Goal: Transaction & Acquisition: Purchase product/service

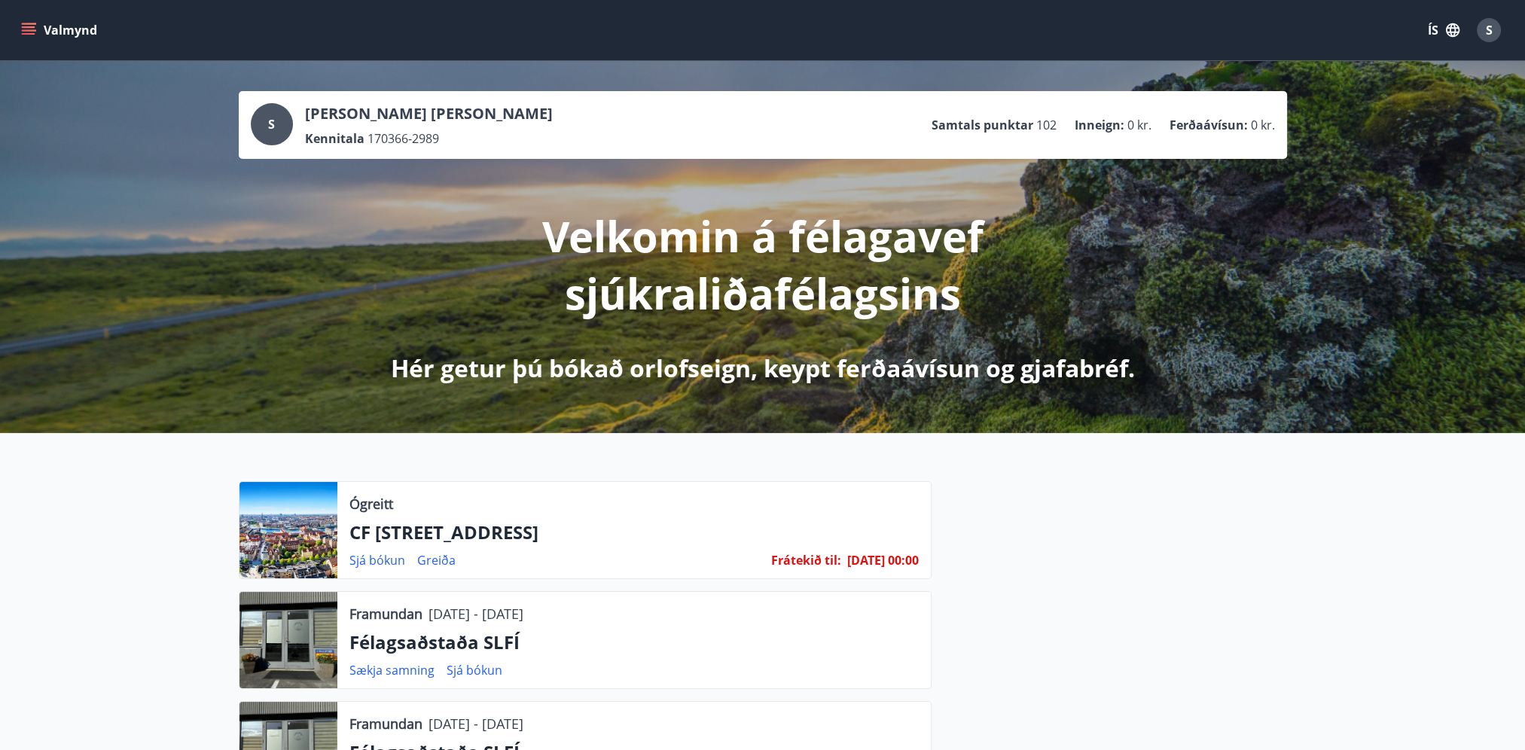
click at [28, 24] on icon "menu" at bounding box center [28, 30] width 15 height 15
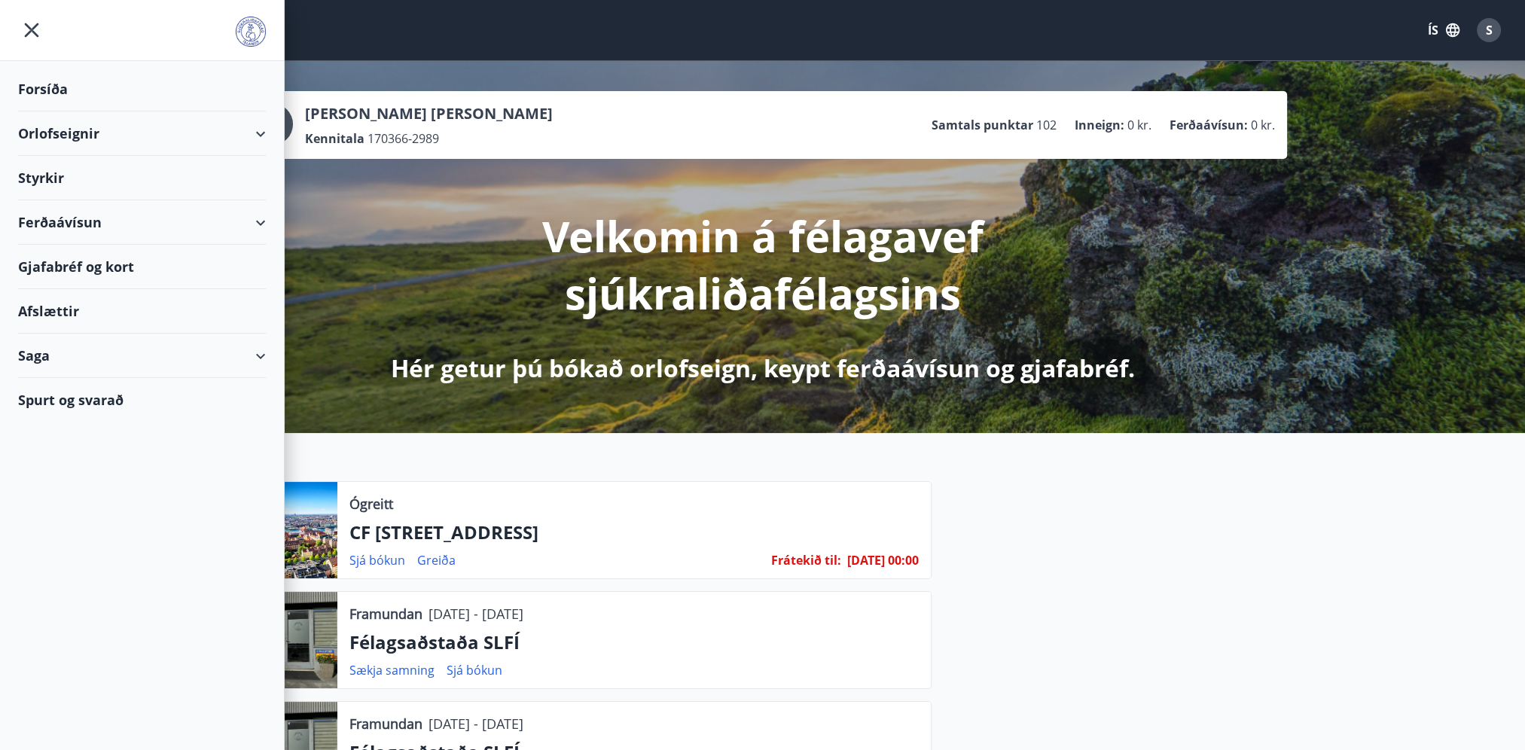
click at [87, 398] on div "Spurt og svarað" at bounding box center [142, 400] width 248 height 44
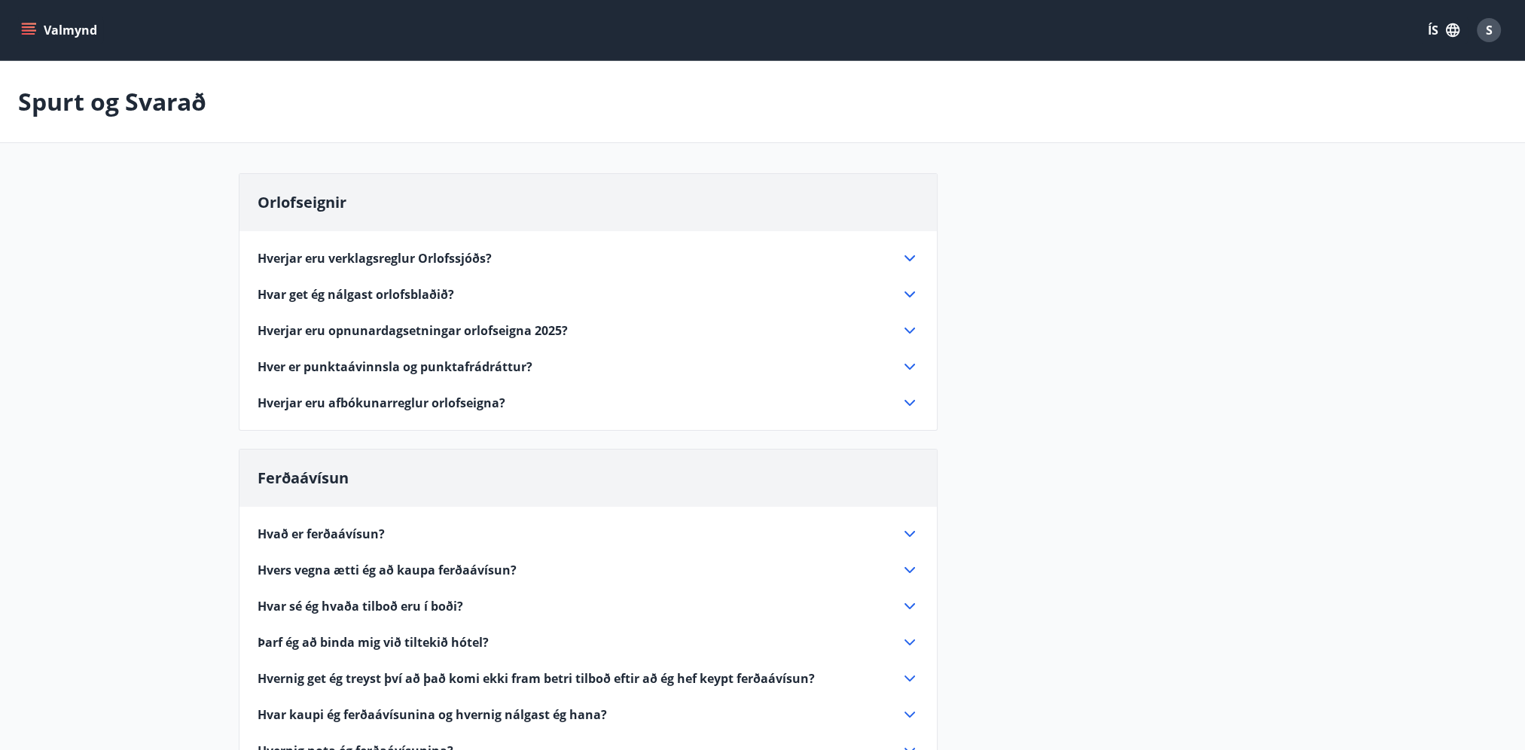
click at [399, 255] on span "Hverjar eru verklagsreglur Orlofssjóðs?" at bounding box center [375, 258] width 234 height 17
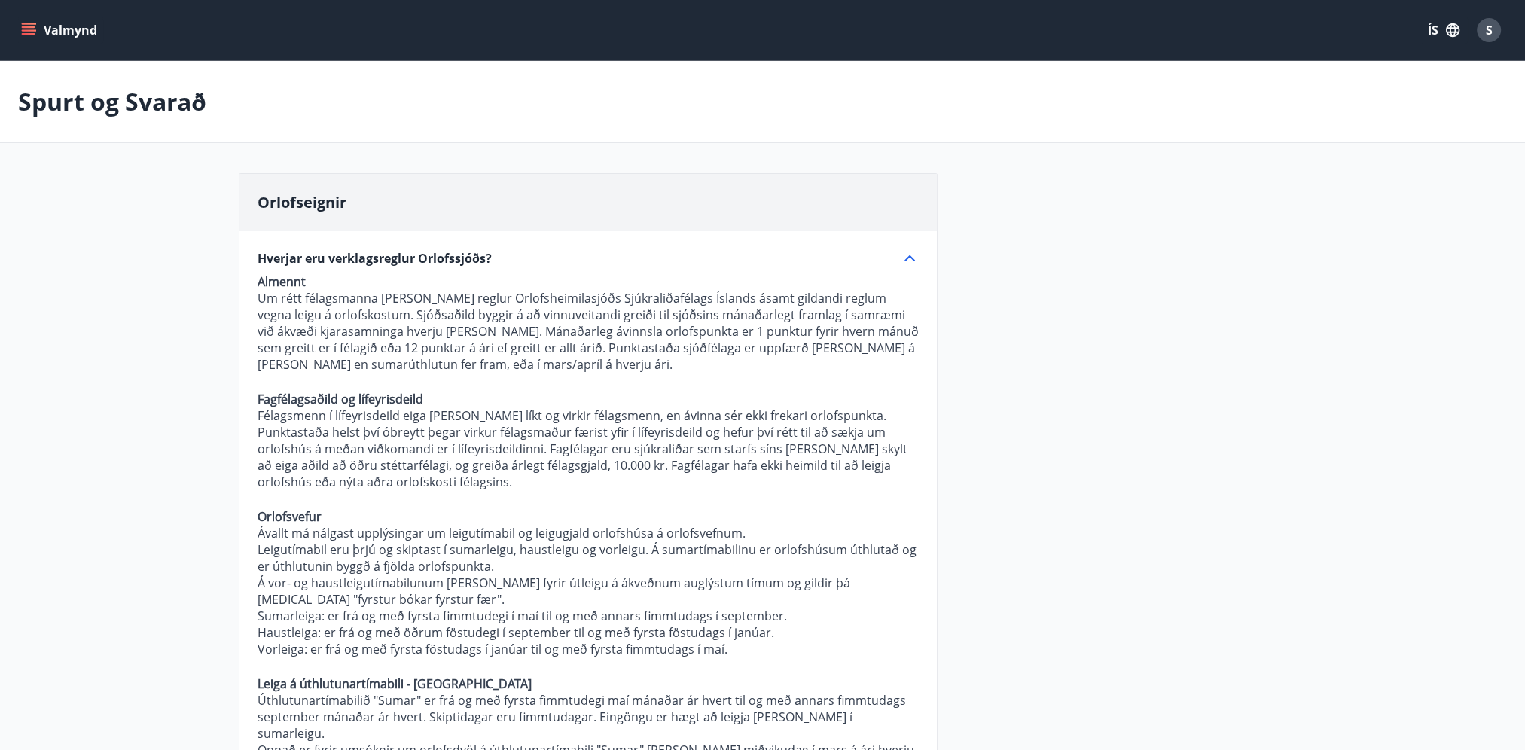
click at [398, 343] on p "Um rétt félagsmanna [PERSON_NAME] reglur Orlofsheimilasjóðs Sjúkraliðafélags Ís…" at bounding box center [588, 331] width 661 height 83
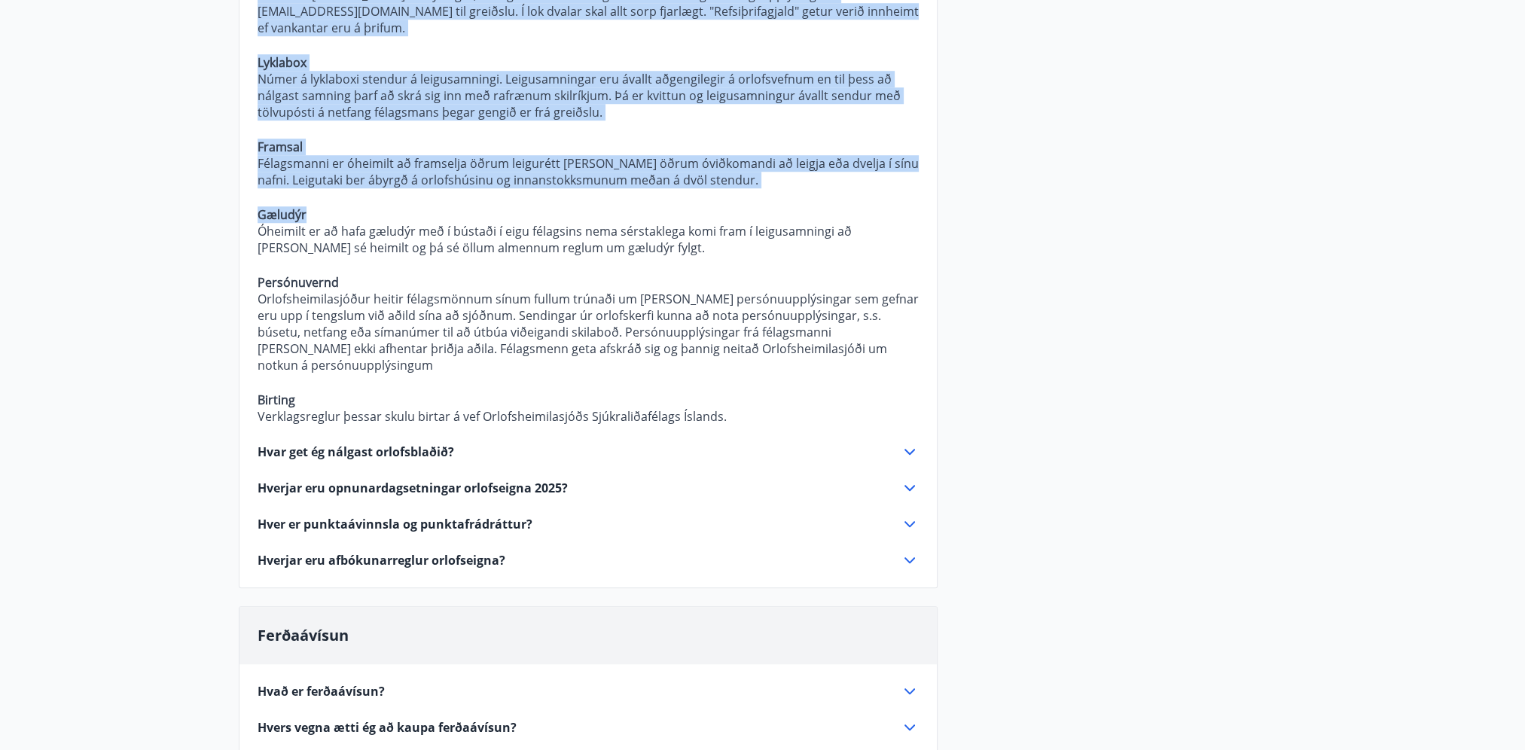
scroll to position [1623, 0]
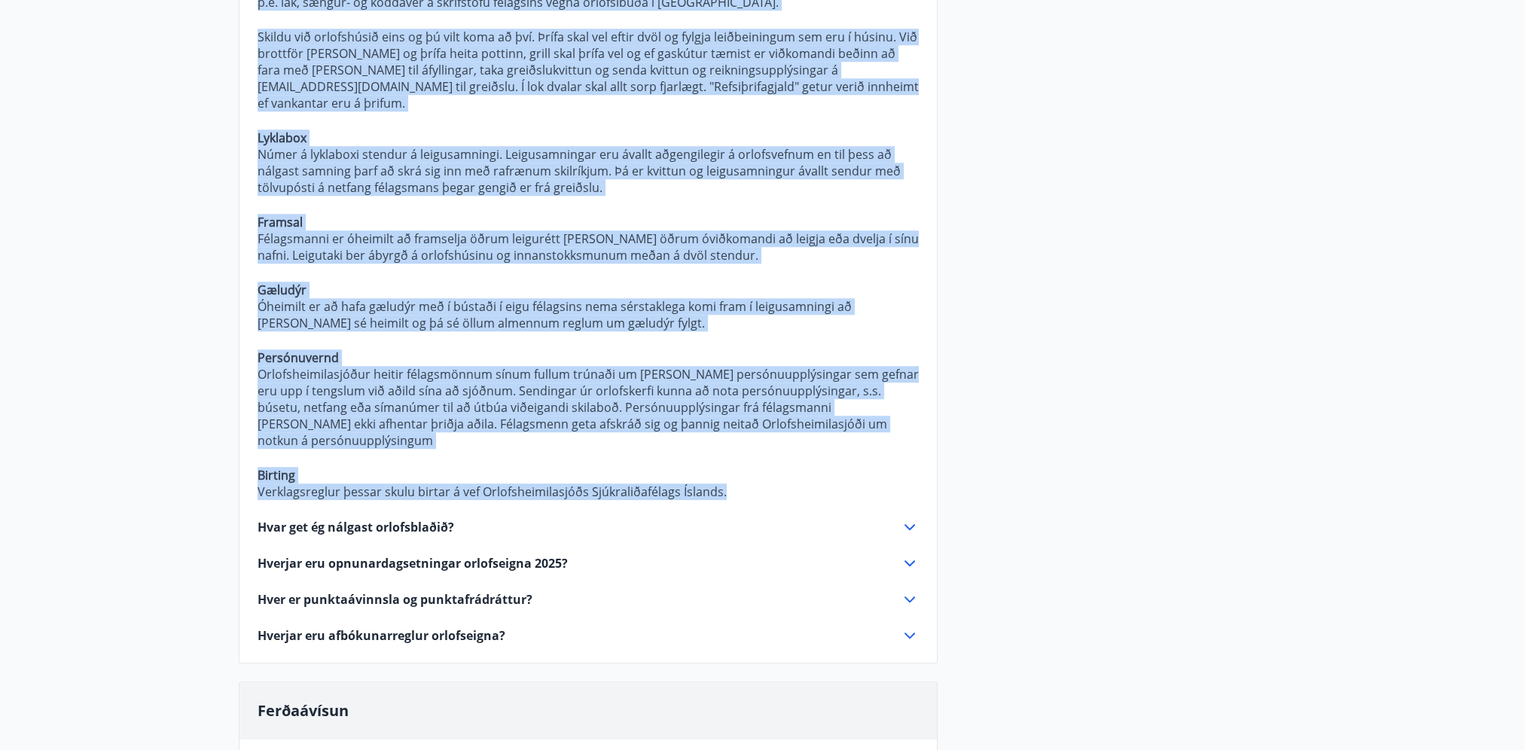
drag, startPoint x: 259, startPoint y: 50, endPoint x: 813, endPoint y: 414, distance: 663.1
copy div "Loremipsumdo Sitamet con adipiscingelit Seddoeiusmo? Tempori Ut labo etdolorema…"
click at [445, 591] on span "Hver er punktaávinnsla og punktafrádráttur?" at bounding box center [395, 599] width 275 height 17
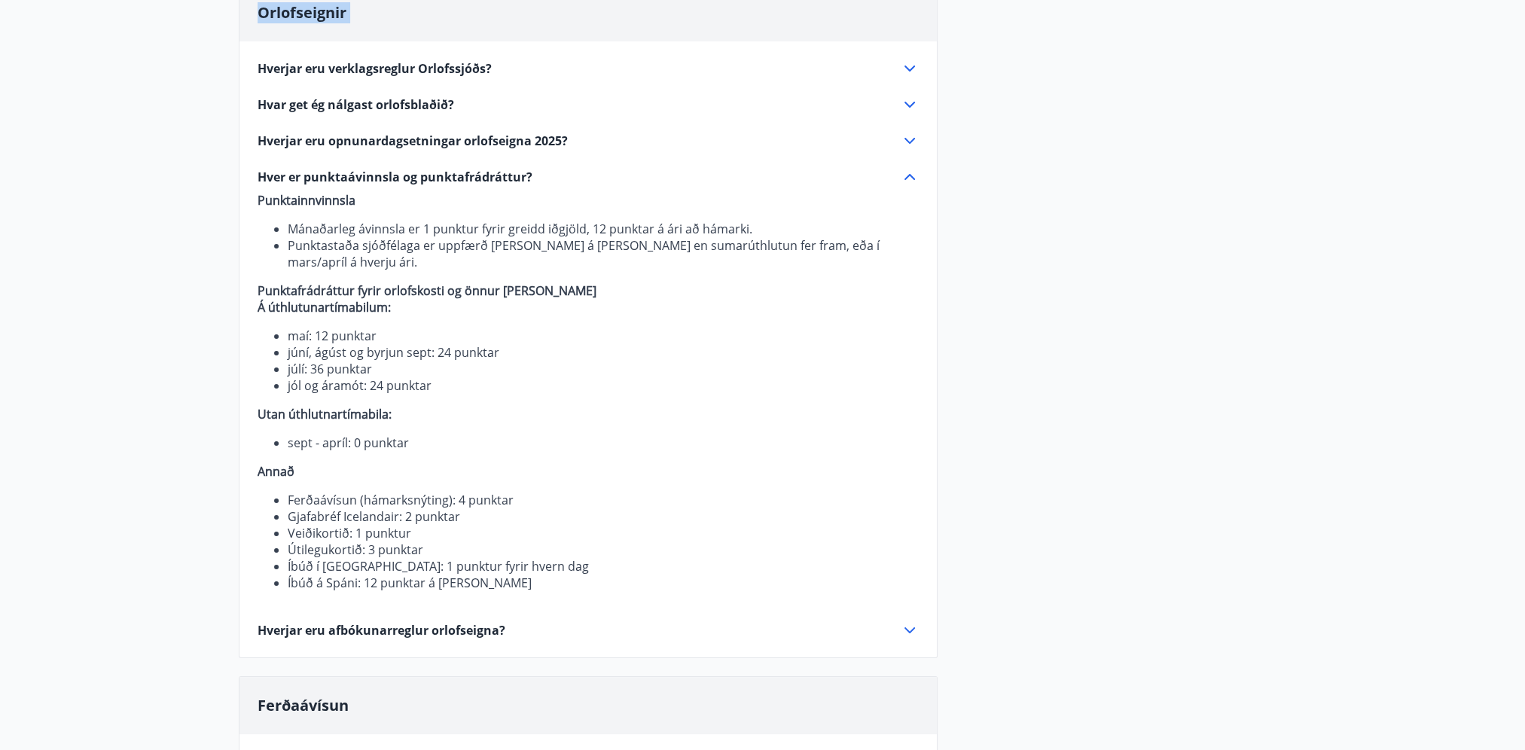
scroll to position [114, 0]
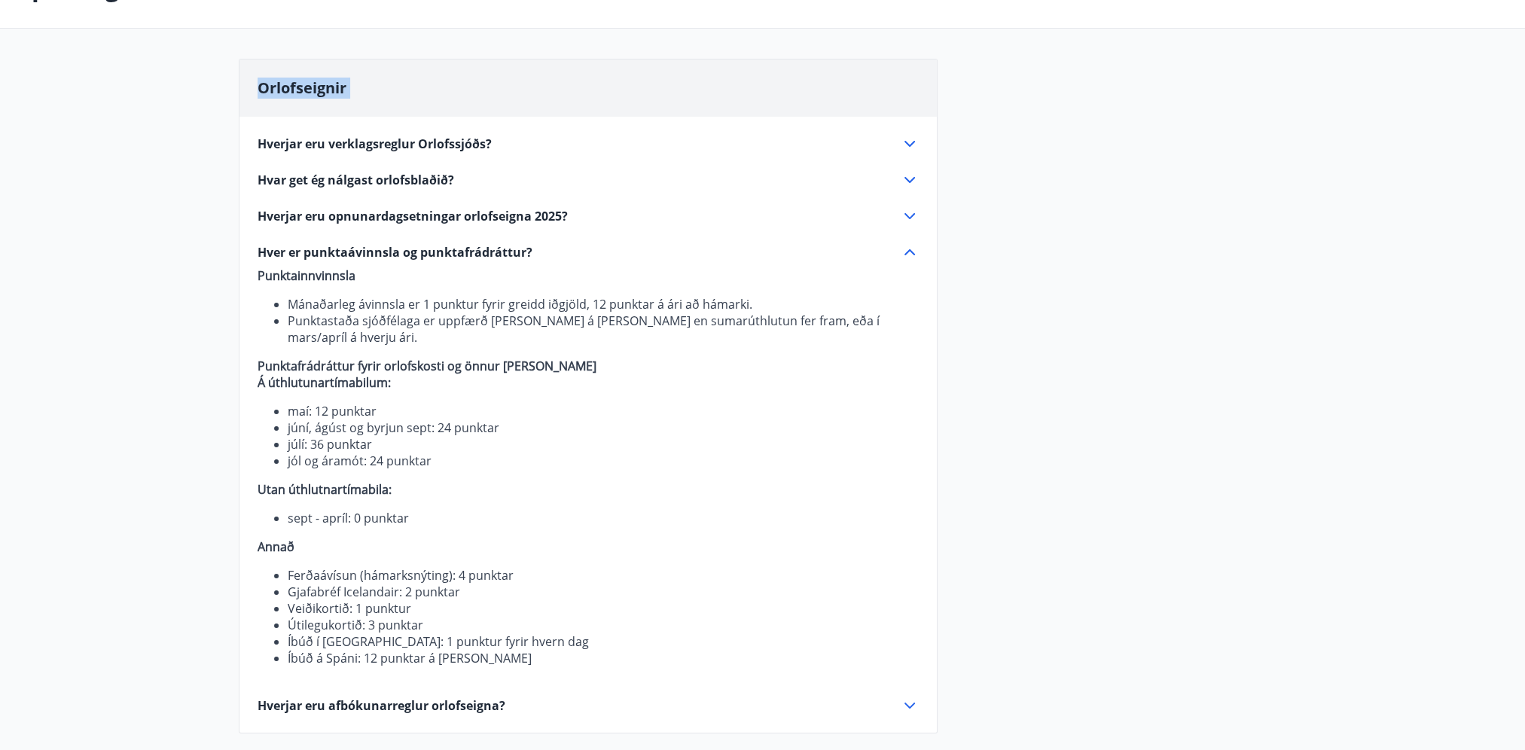
click at [400, 141] on span "Hverjar eru verklagsreglur Orlofssjóðs?" at bounding box center [375, 144] width 234 height 17
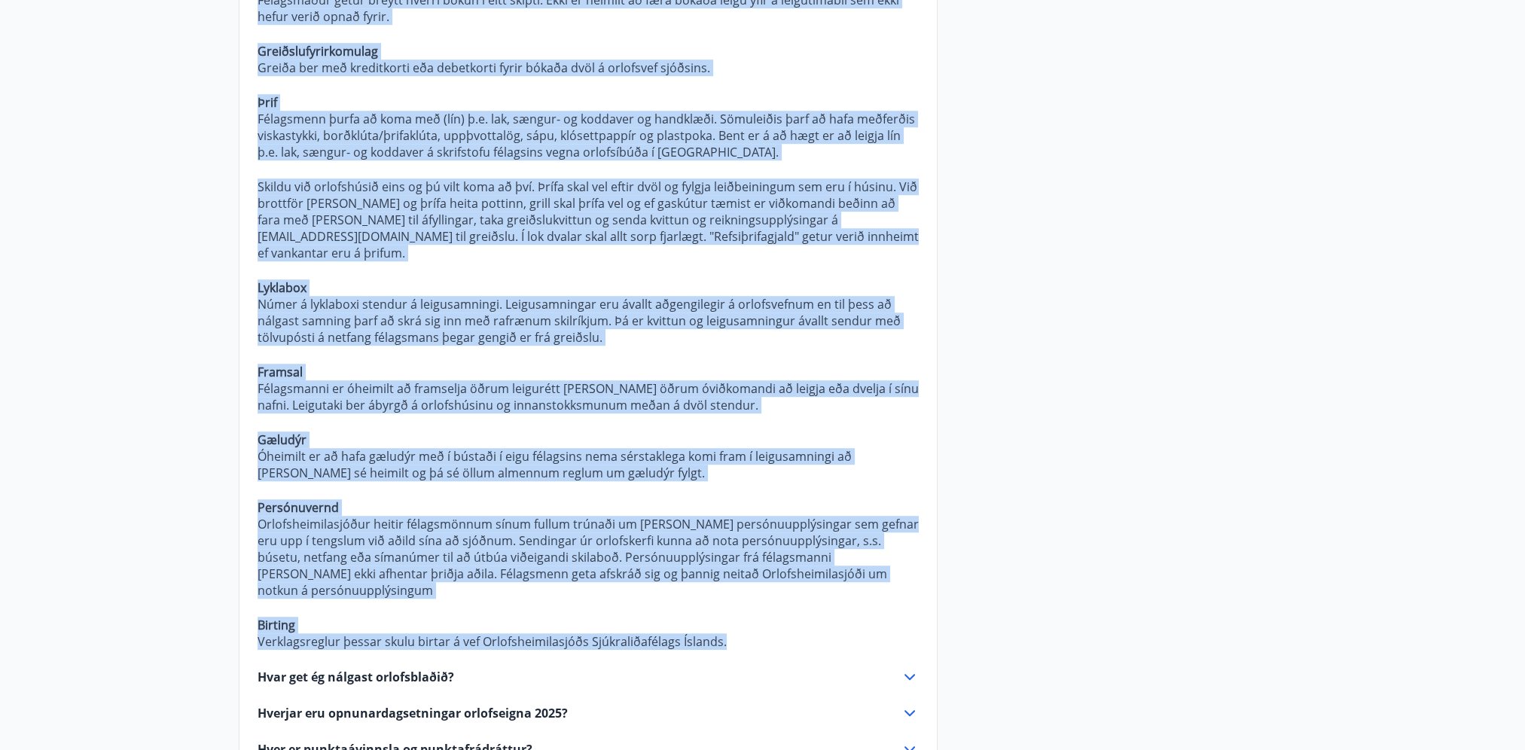
scroll to position [1546, 0]
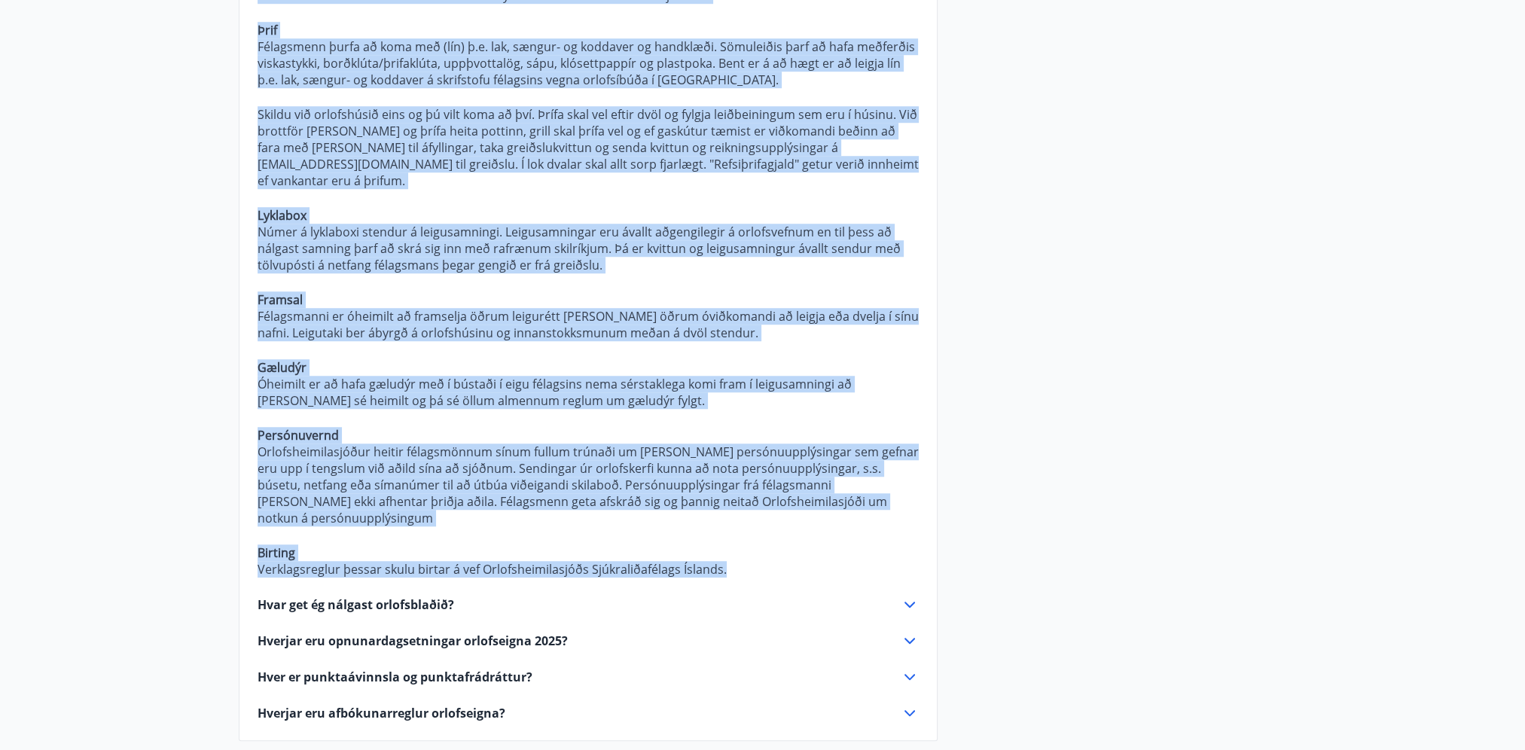
click at [340, 597] on span "Hvar get ég nálgast orlofsblaðið?" at bounding box center [356, 605] width 197 height 17
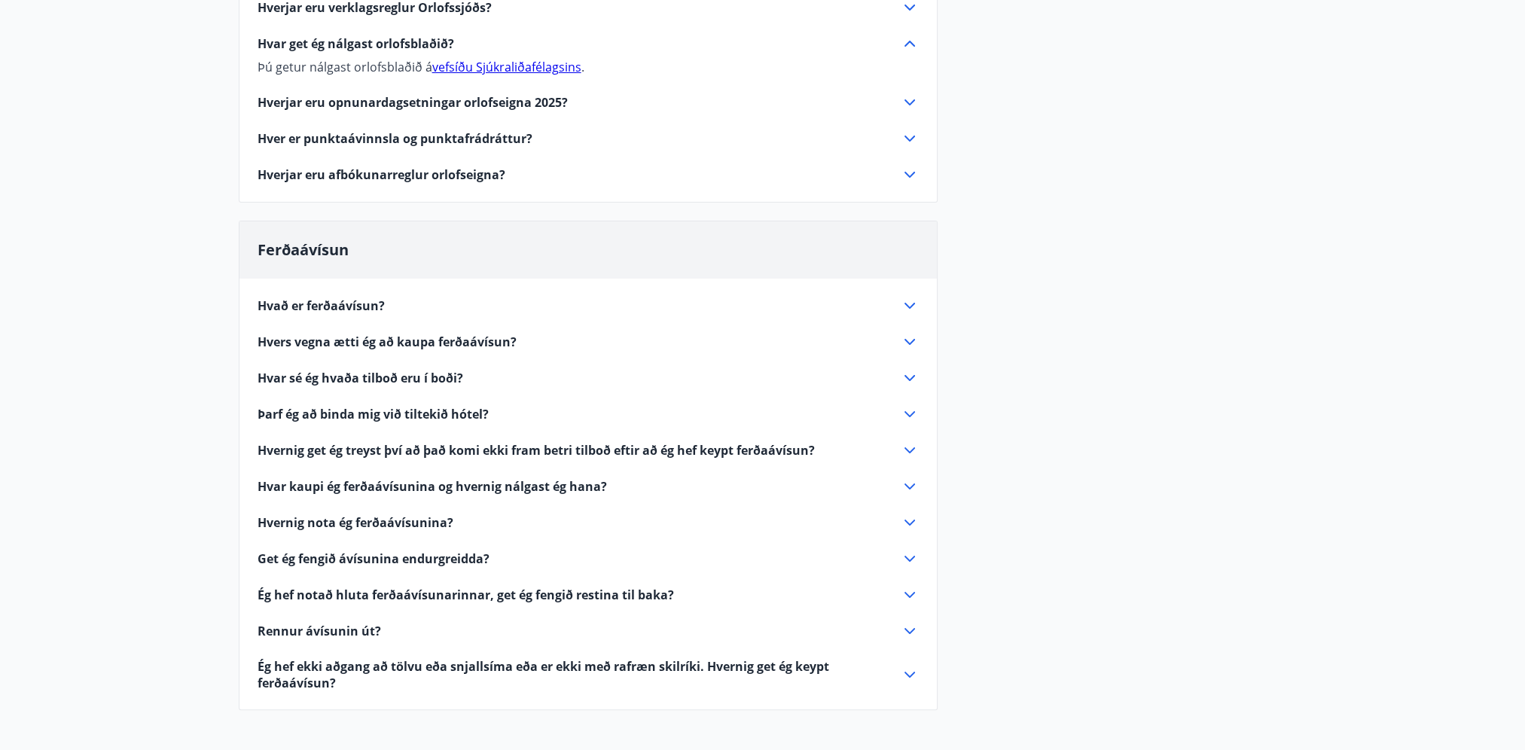
scroll to position [188, 0]
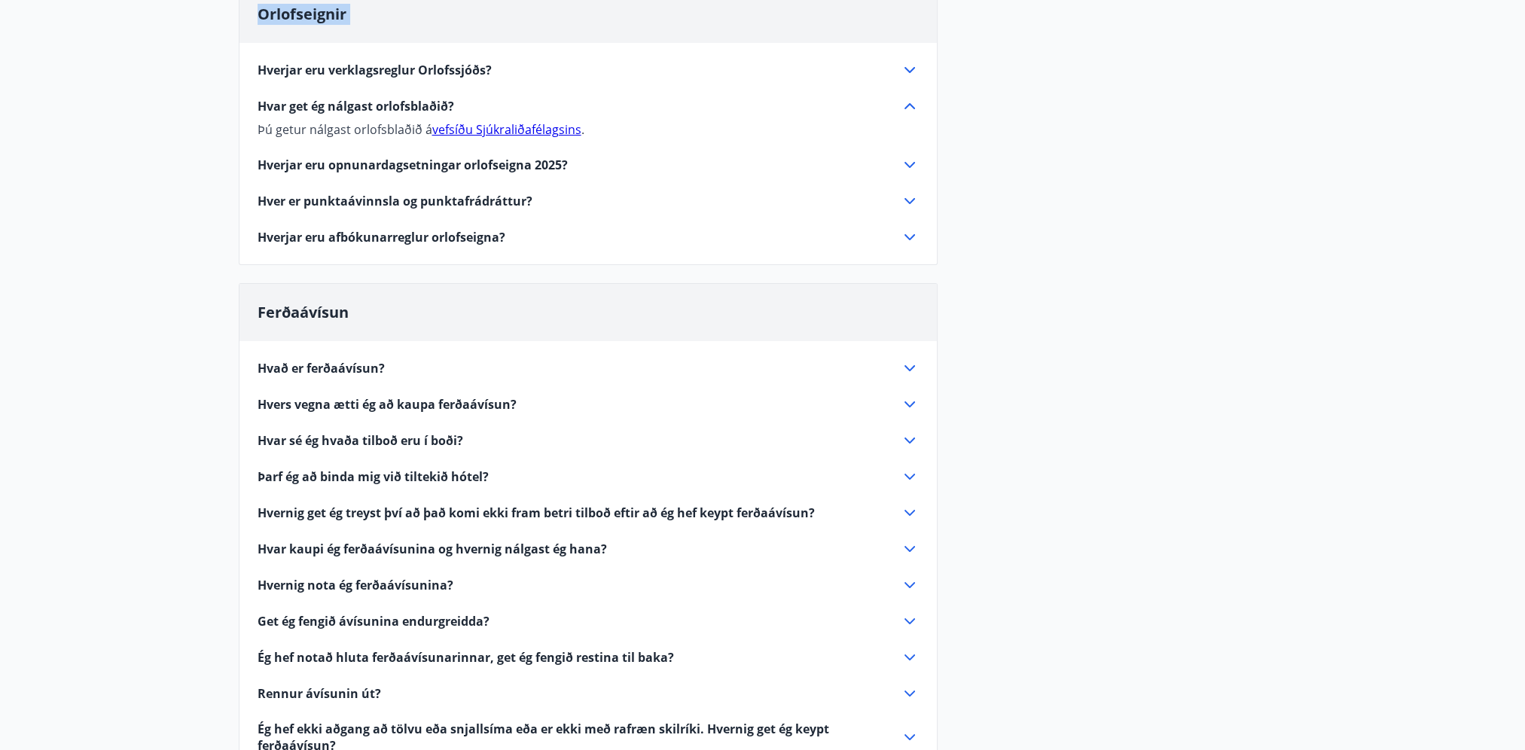
click at [371, 166] on span "Hverjar eru opnunardagsetningar orlofseigna 2025?" at bounding box center [413, 165] width 310 height 17
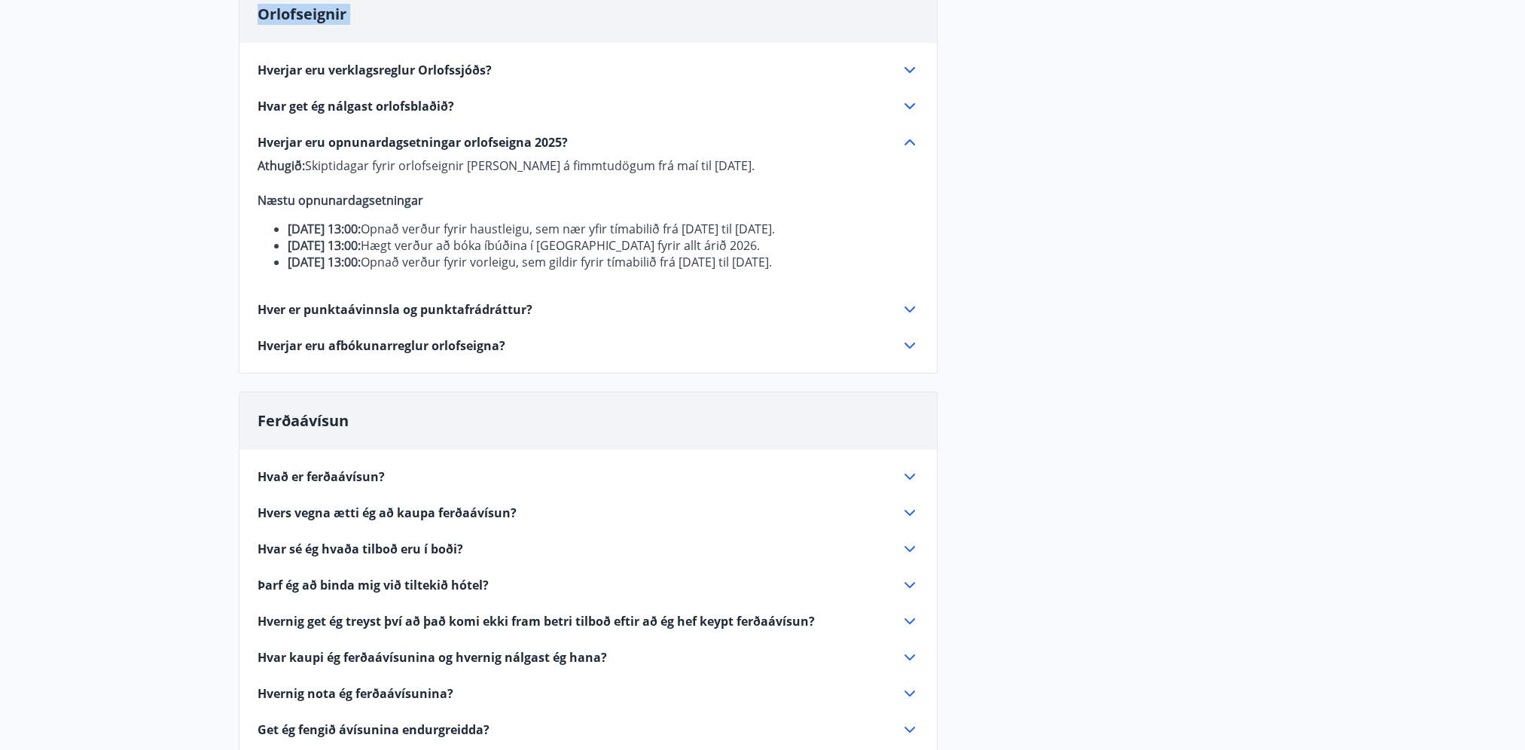
click at [404, 318] on span "Hver er punktaávinnsla og punktafrádráttur?" at bounding box center [395, 309] width 275 height 17
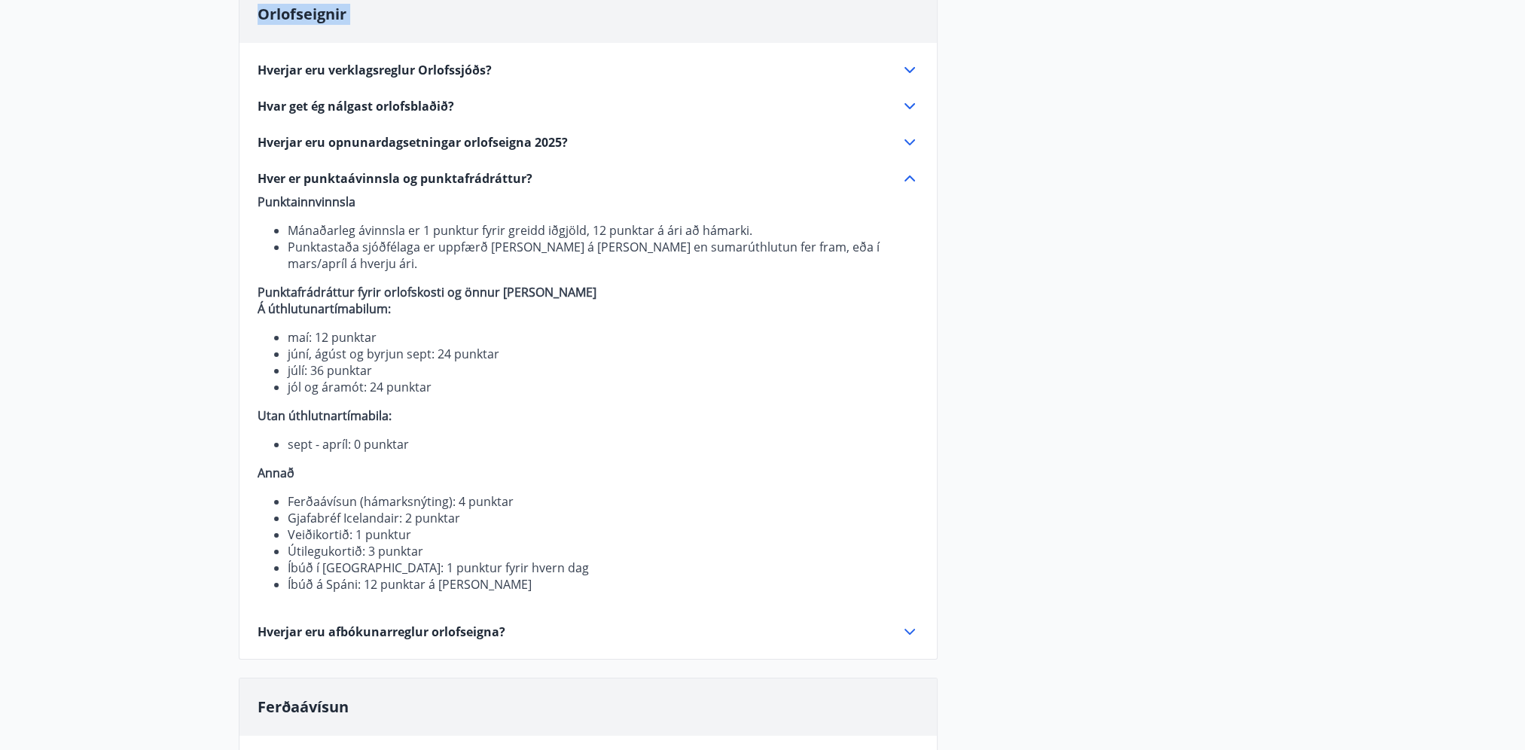
click at [444, 624] on span "Hverjar eru afbókunarreglur orlofseigna?" at bounding box center [382, 632] width 248 height 17
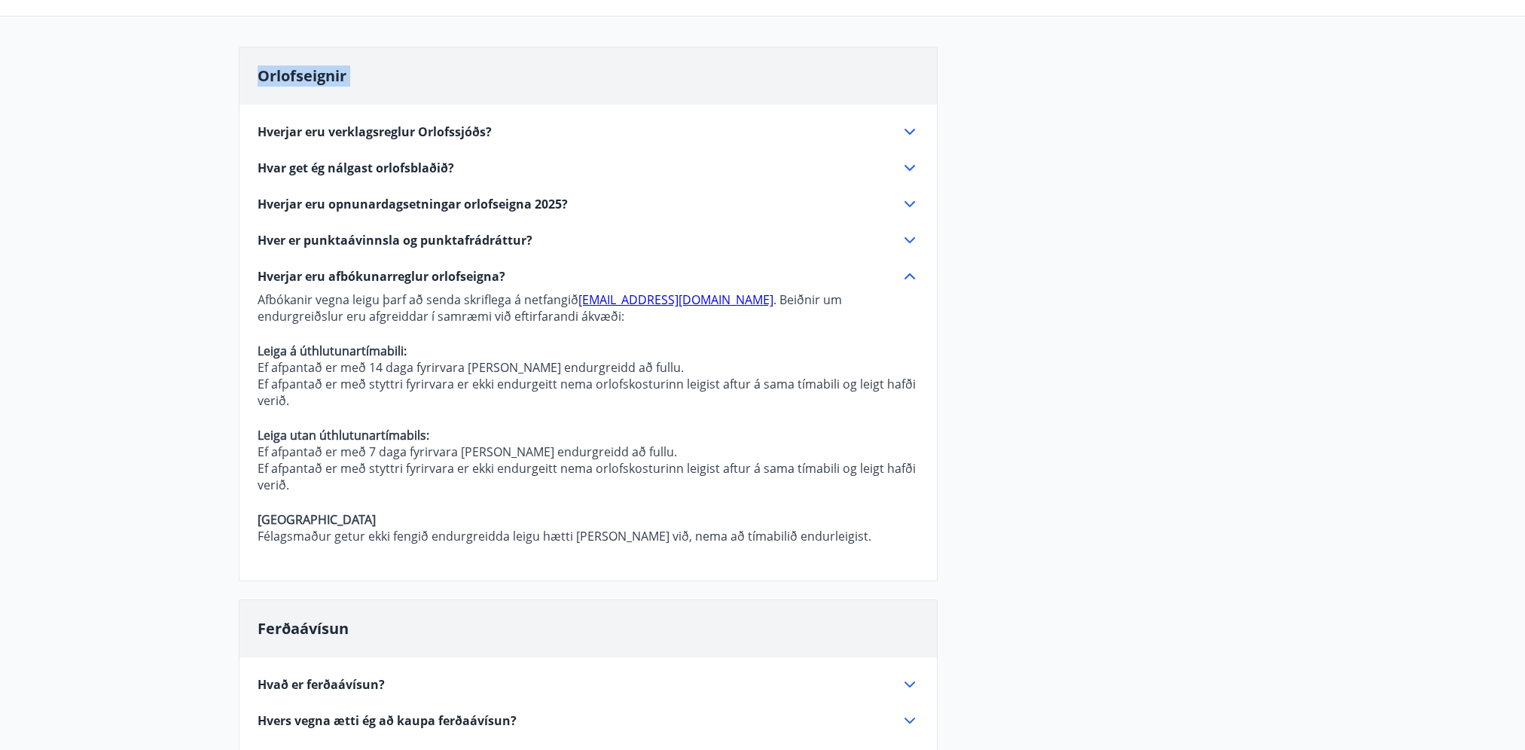
scroll to position [0, 0]
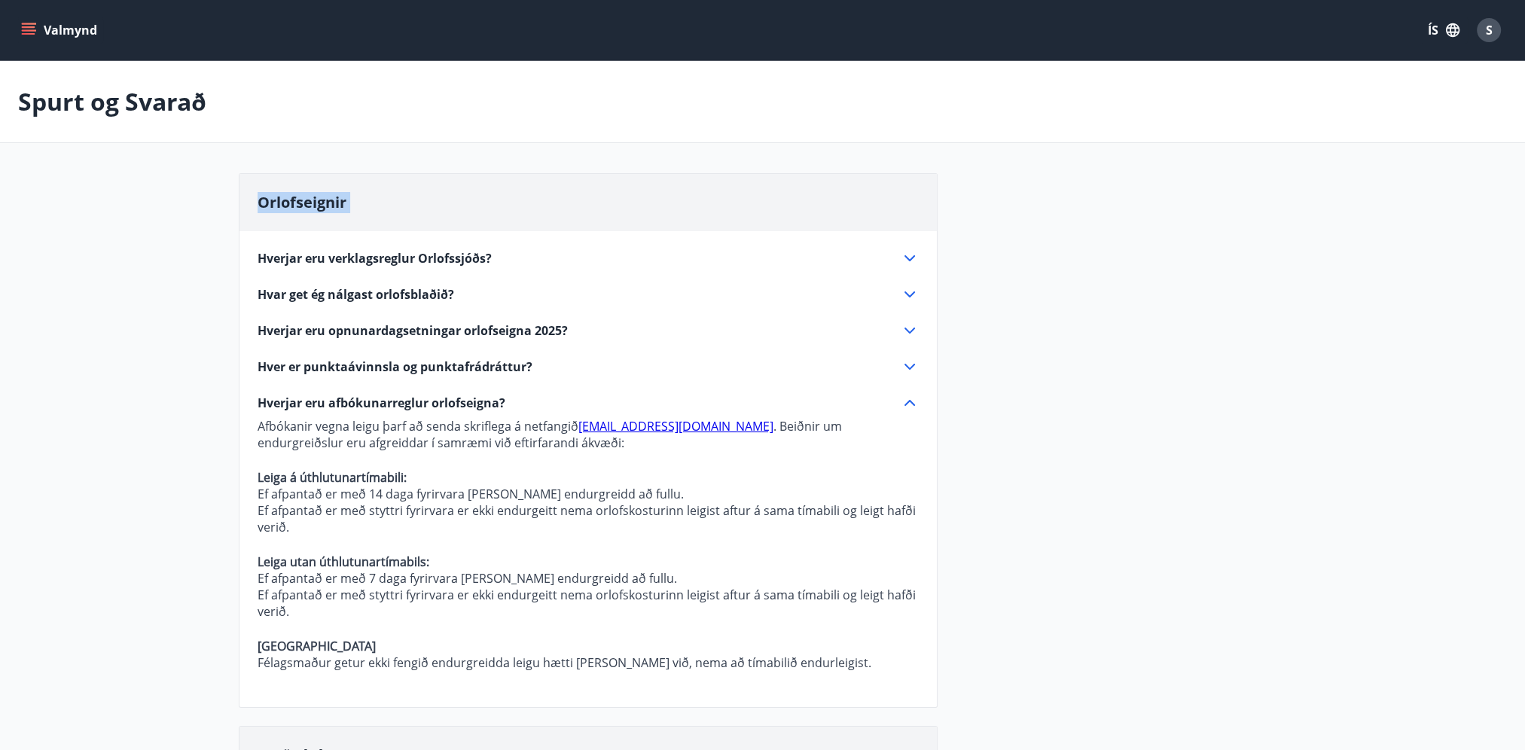
click at [28, 27] on icon "menu" at bounding box center [29, 27] width 14 height 2
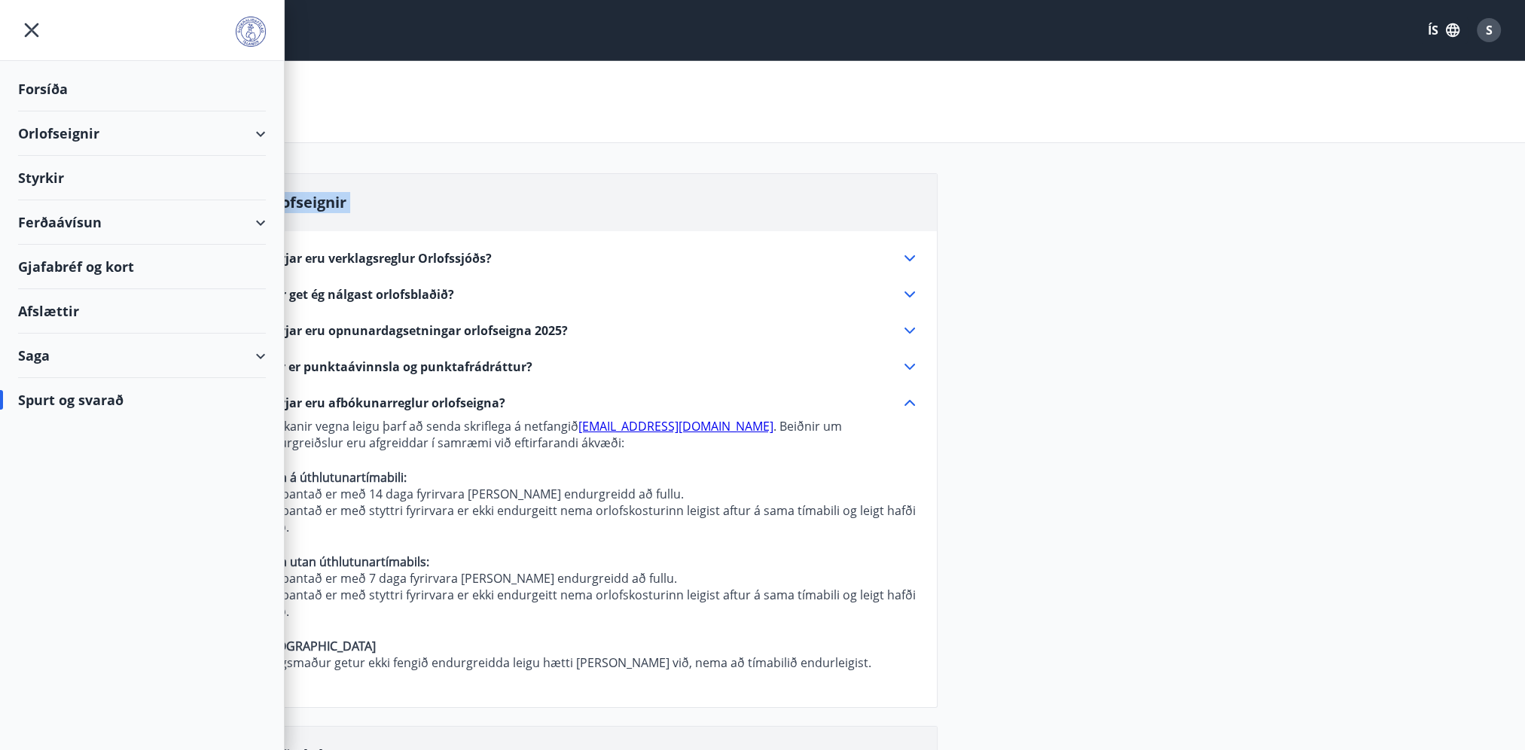
click at [33, 351] on div "Saga" at bounding box center [142, 356] width 248 height 44
click at [47, 306] on div "Afslættir" at bounding box center [142, 311] width 248 height 44
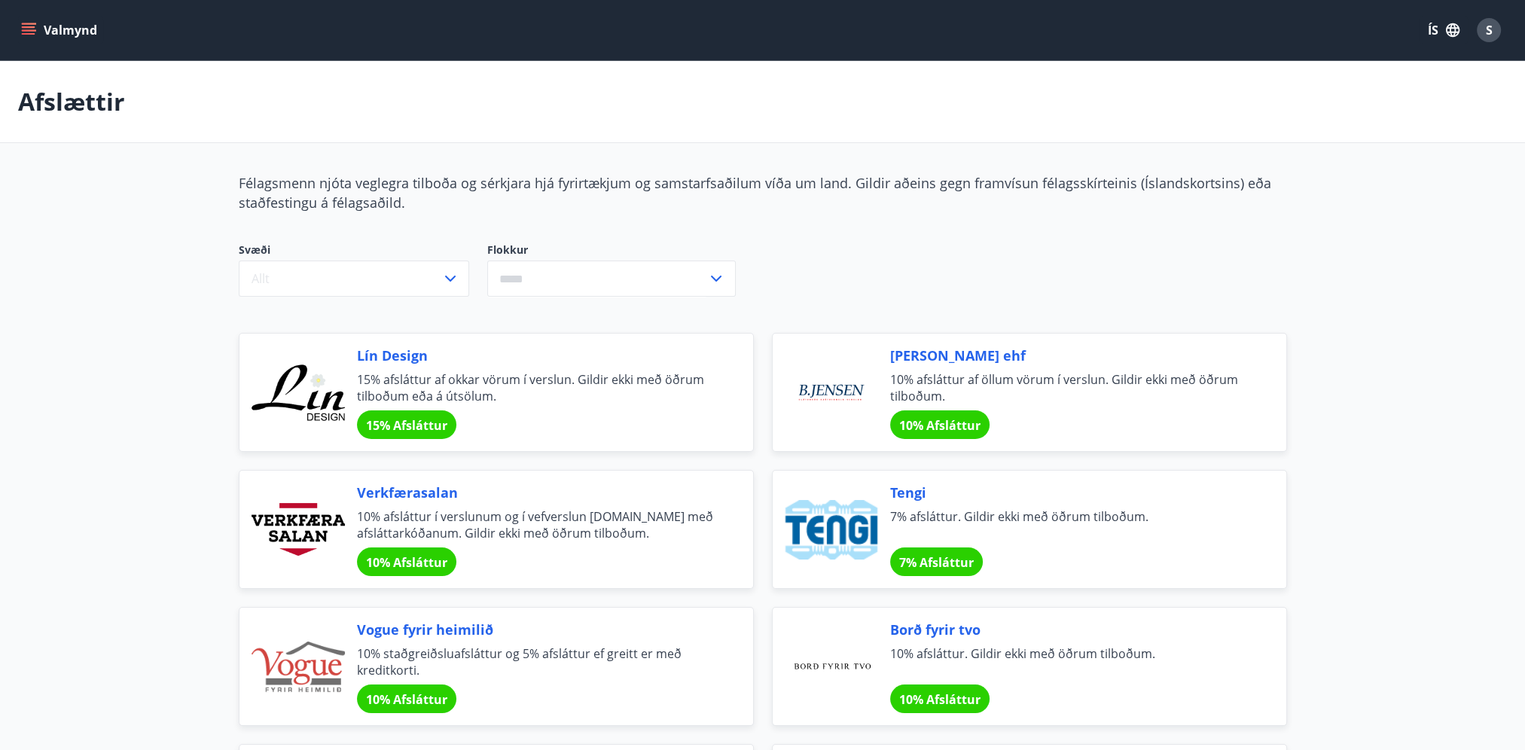
click at [21, 23] on icon "menu" at bounding box center [28, 30] width 15 height 15
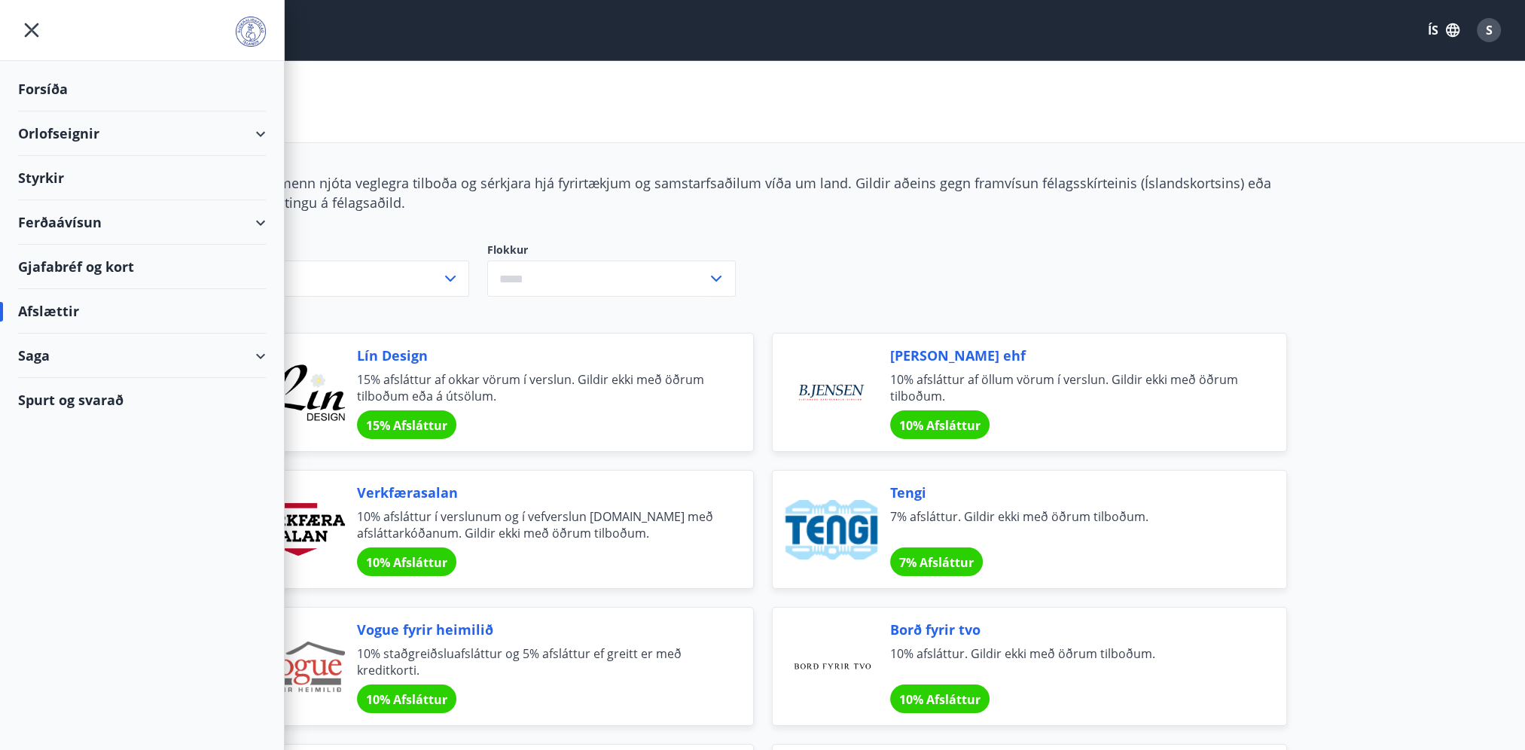
click at [57, 265] on div "Gjafabréf og kort" at bounding box center [142, 267] width 248 height 44
click at [39, 83] on div "Forsíða" at bounding box center [142, 89] width 248 height 44
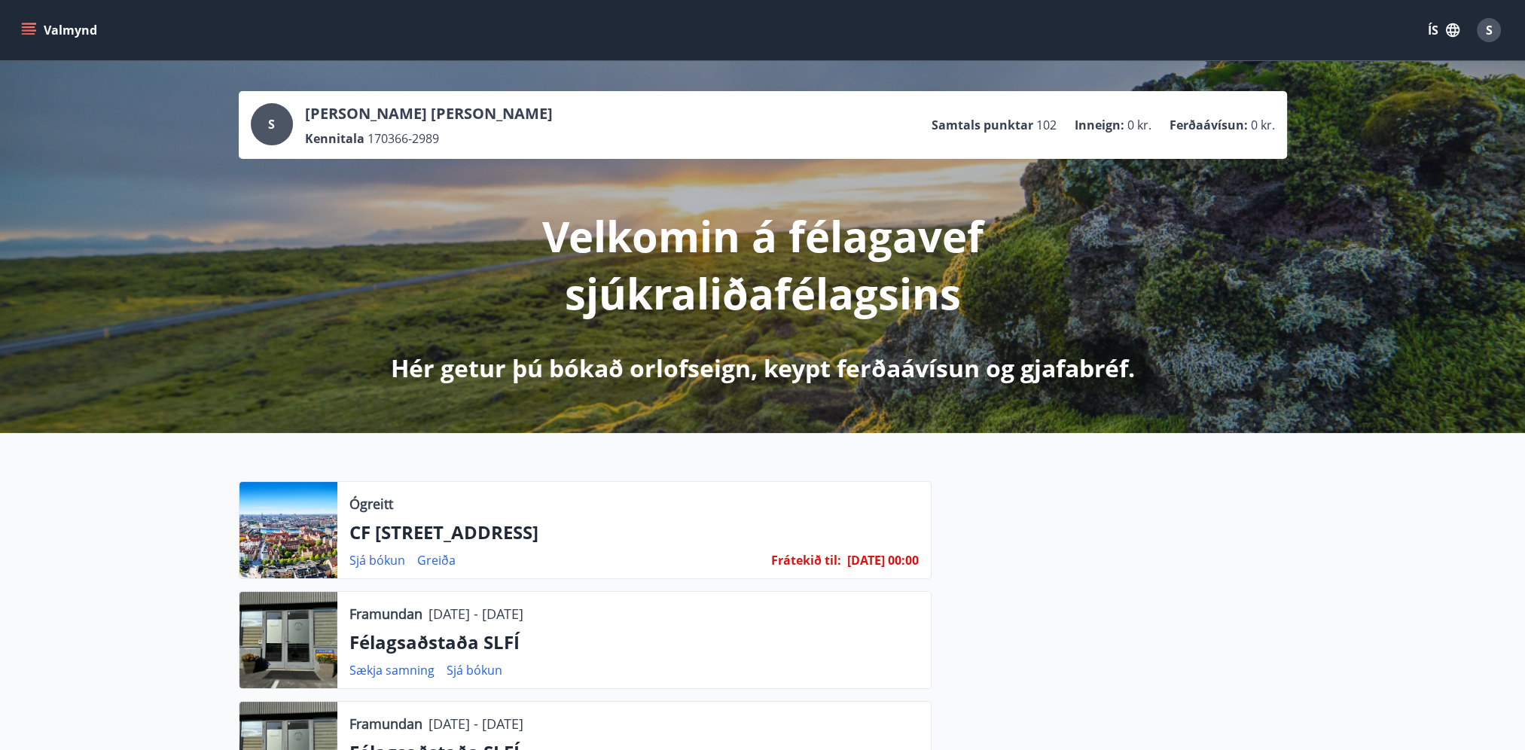
click at [31, 26] on icon "menu" at bounding box center [29, 27] width 14 height 2
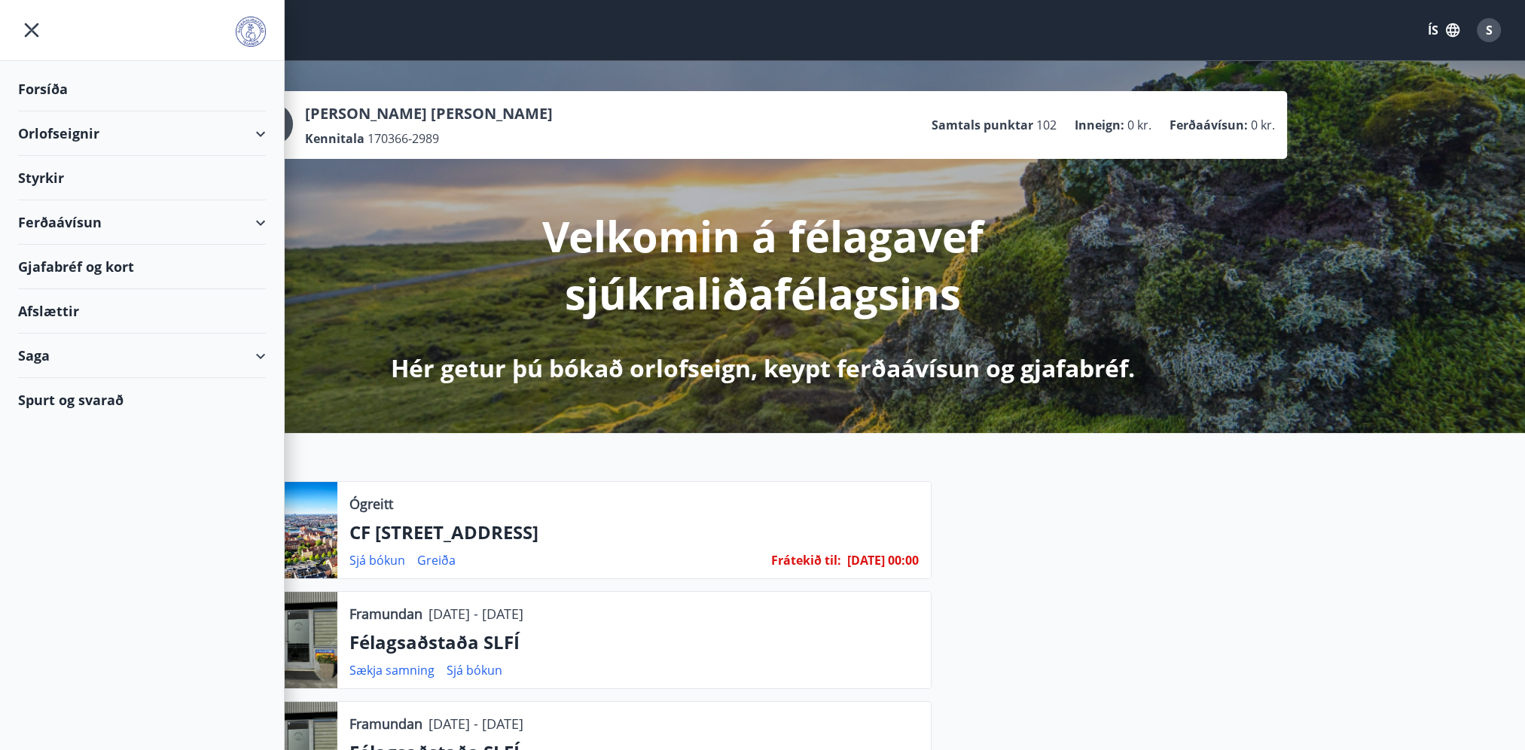
click at [54, 130] on div "Orlofseignir" at bounding box center [142, 133] width 248 height 44
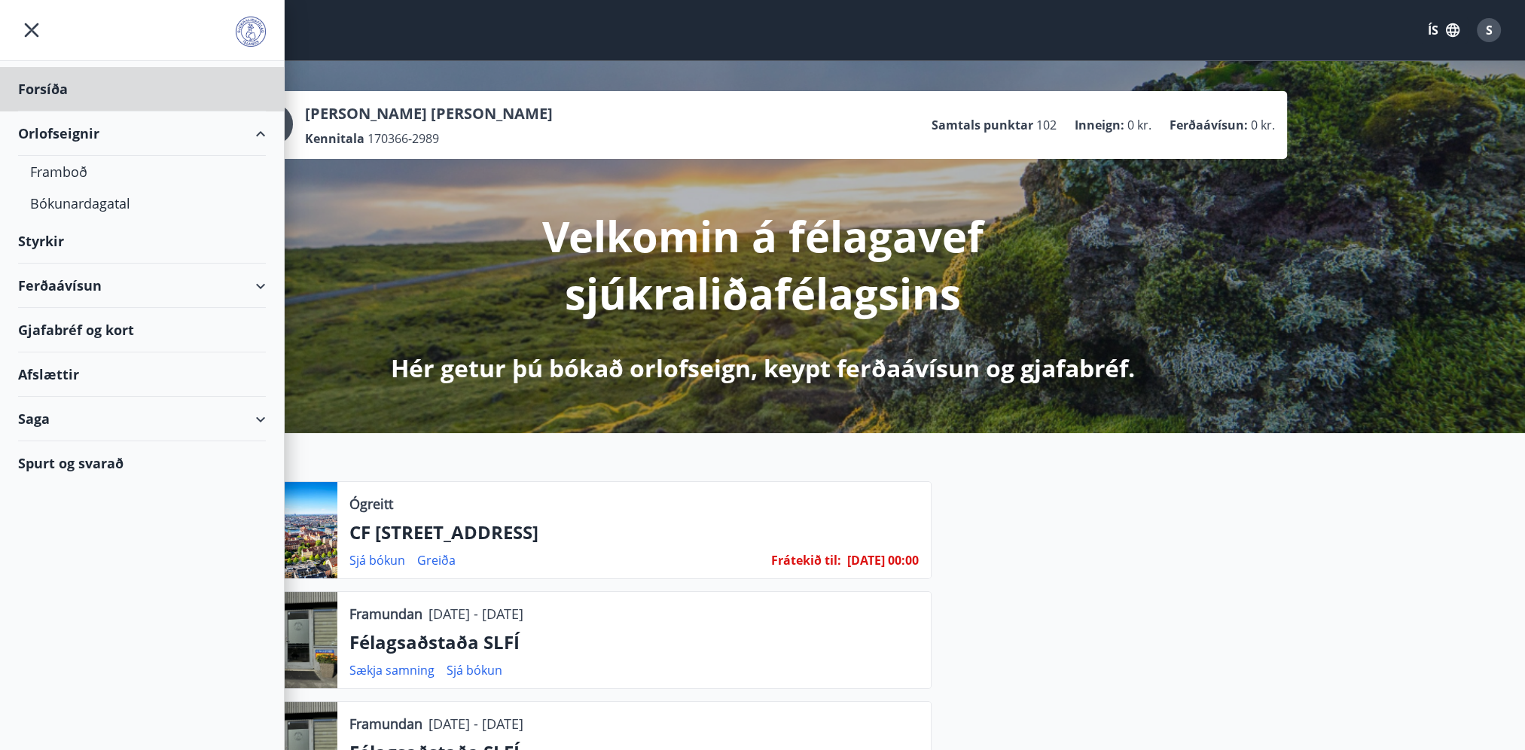
click at [54, 237] on div "Styrkir" at bounding box center [142, 241] width 248 height 44
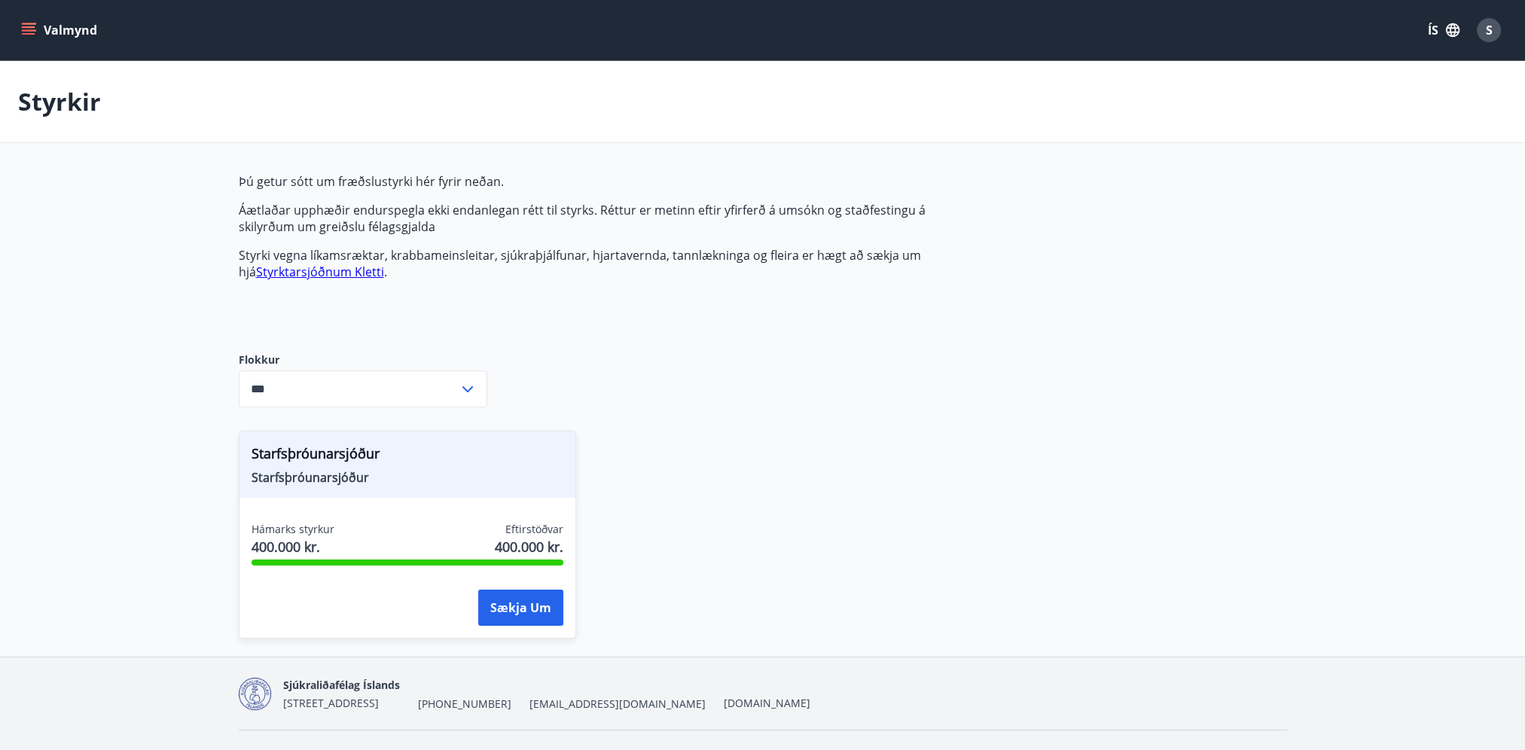
click at [467, 386] on icon at bounding box center [468, 389] width 18 height 18
click at [340, 452] on li "Starfsmenntasjóður SLFÍ" at bounding box center [363, 448] width 247 height 27
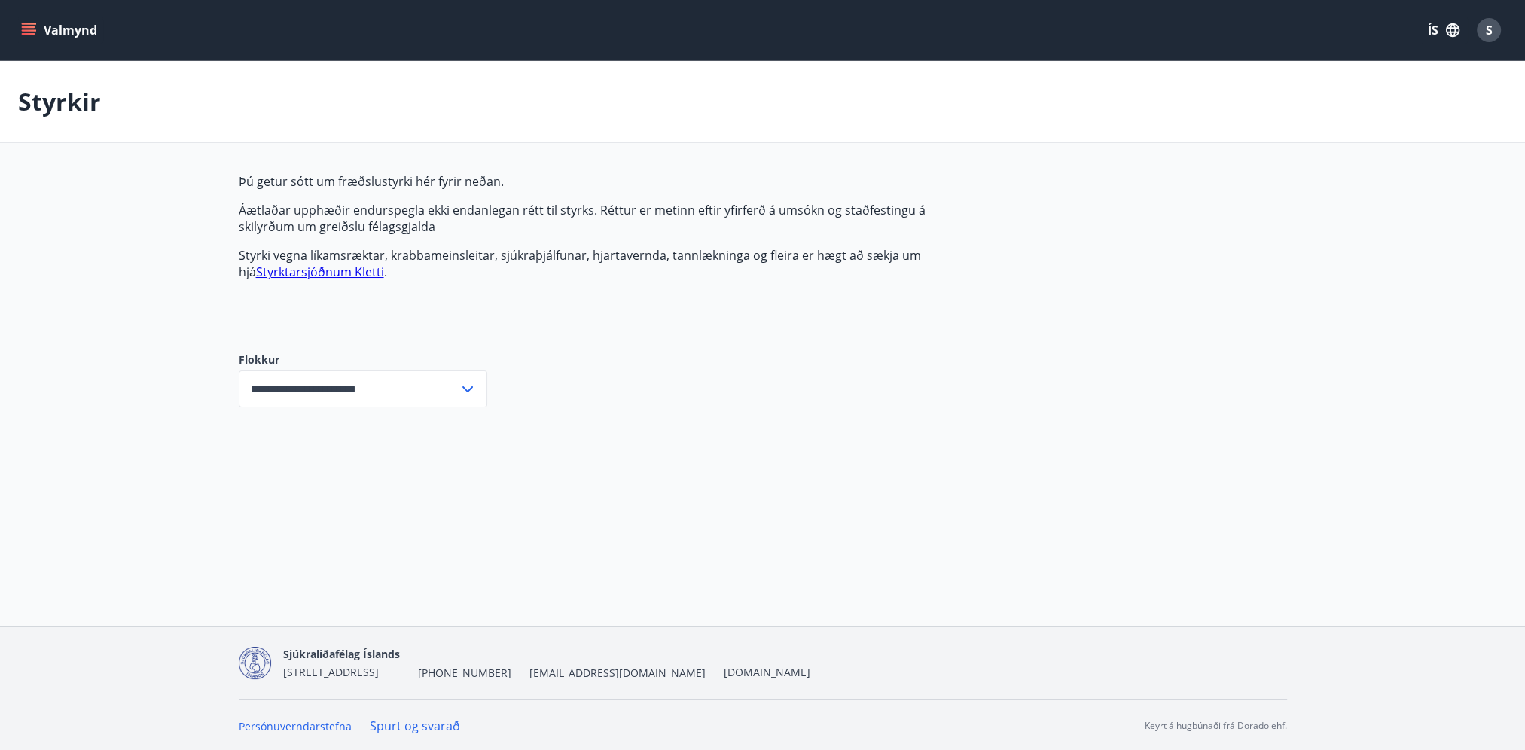
click at [462, 389] on icon at bounding box center [468, 389] width 18 height 18
click at [375, 473] on li "Starfsþróunarsjóður" at bounding box center [363, 475] width 247 height 27
type input "**********"
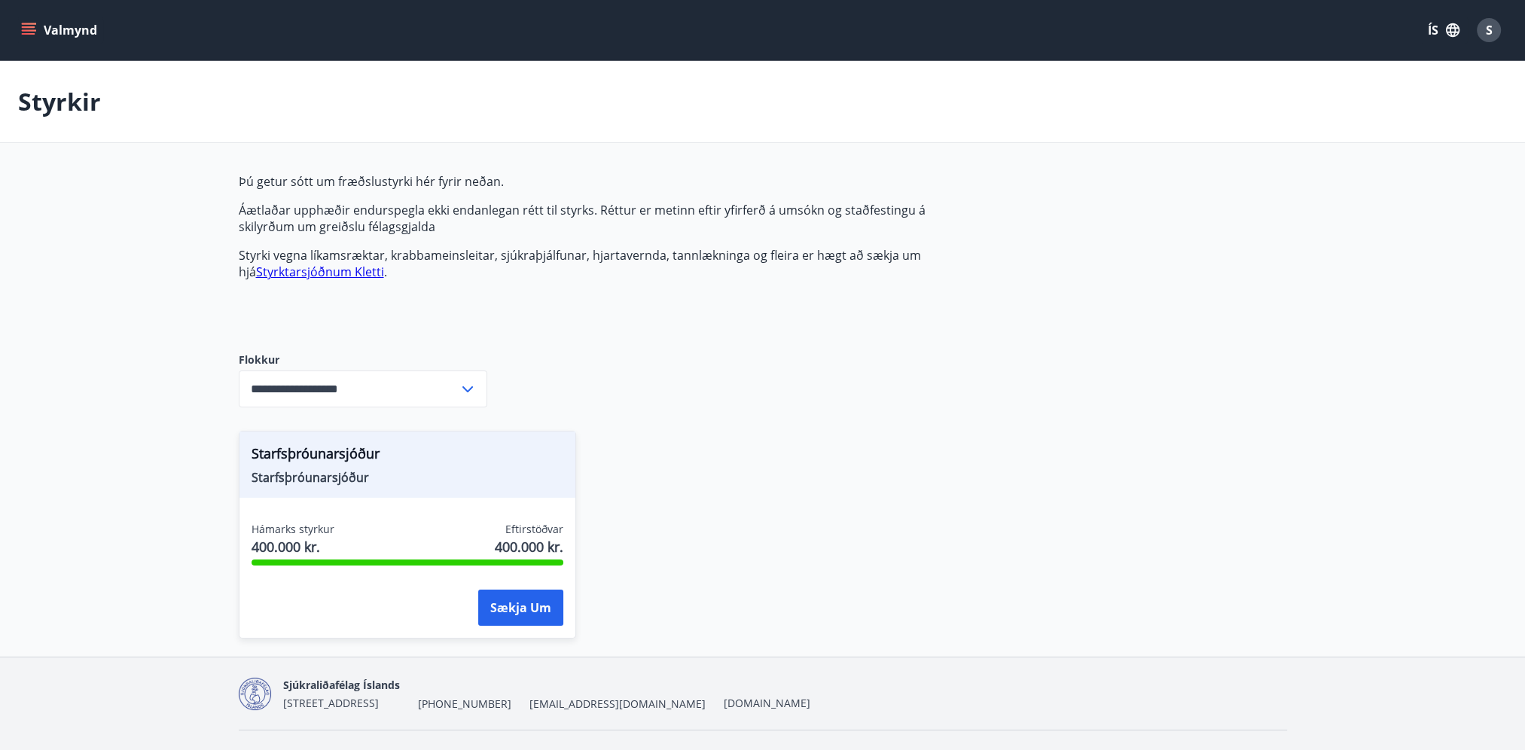
click at [754, 459] on div "Starfsþróunarsjóður Starfsþróunarsjóður Hámarks styrkur 400.000 kr. Eftirstöðva…" at bounding box center [754, 526] width 1067 height 226
click at [24, 30] on icon "menu" at bounding box center [30, 30] width 17 height 2
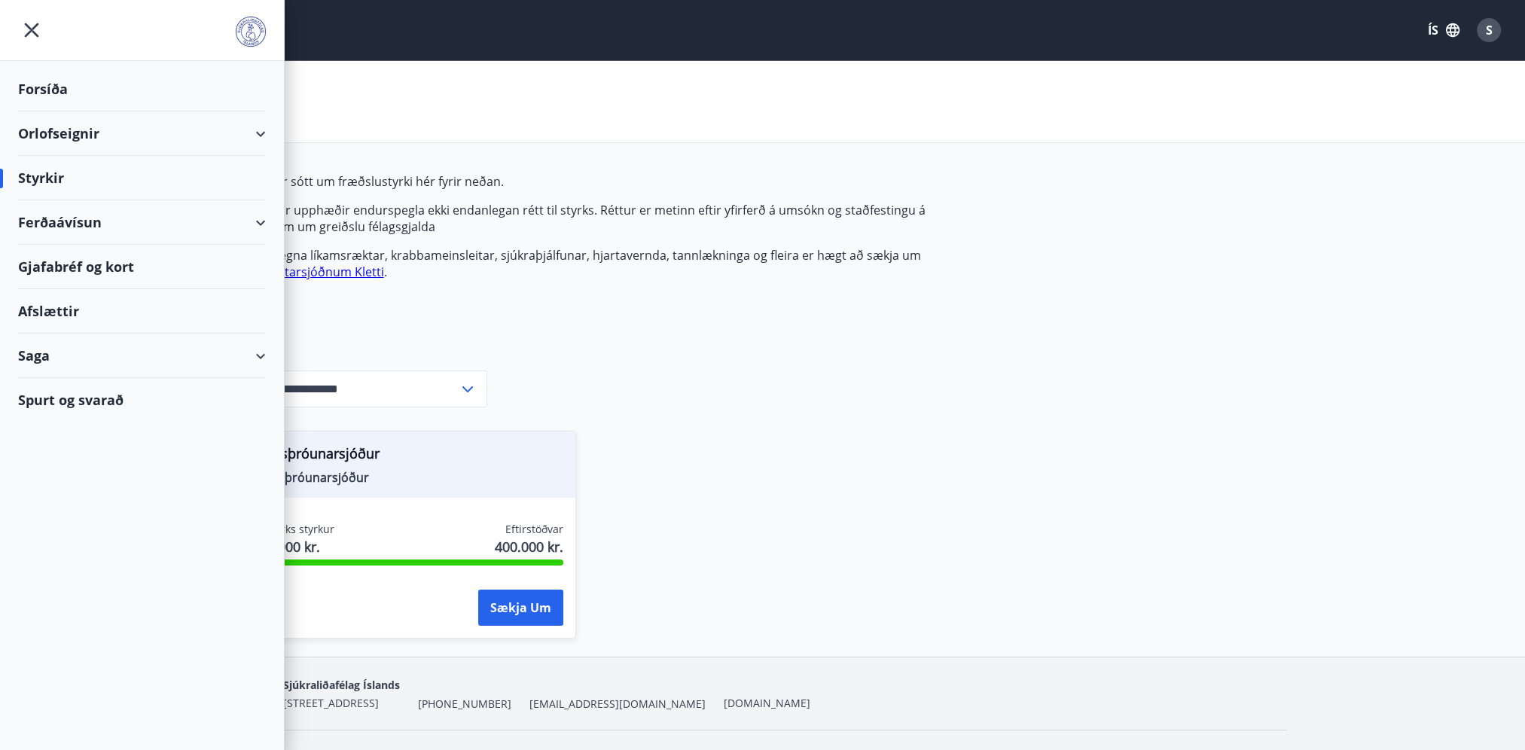
click at [51, 219] on div "Ferðaávísun" at bounding box center [142, 222] width 248 height 44
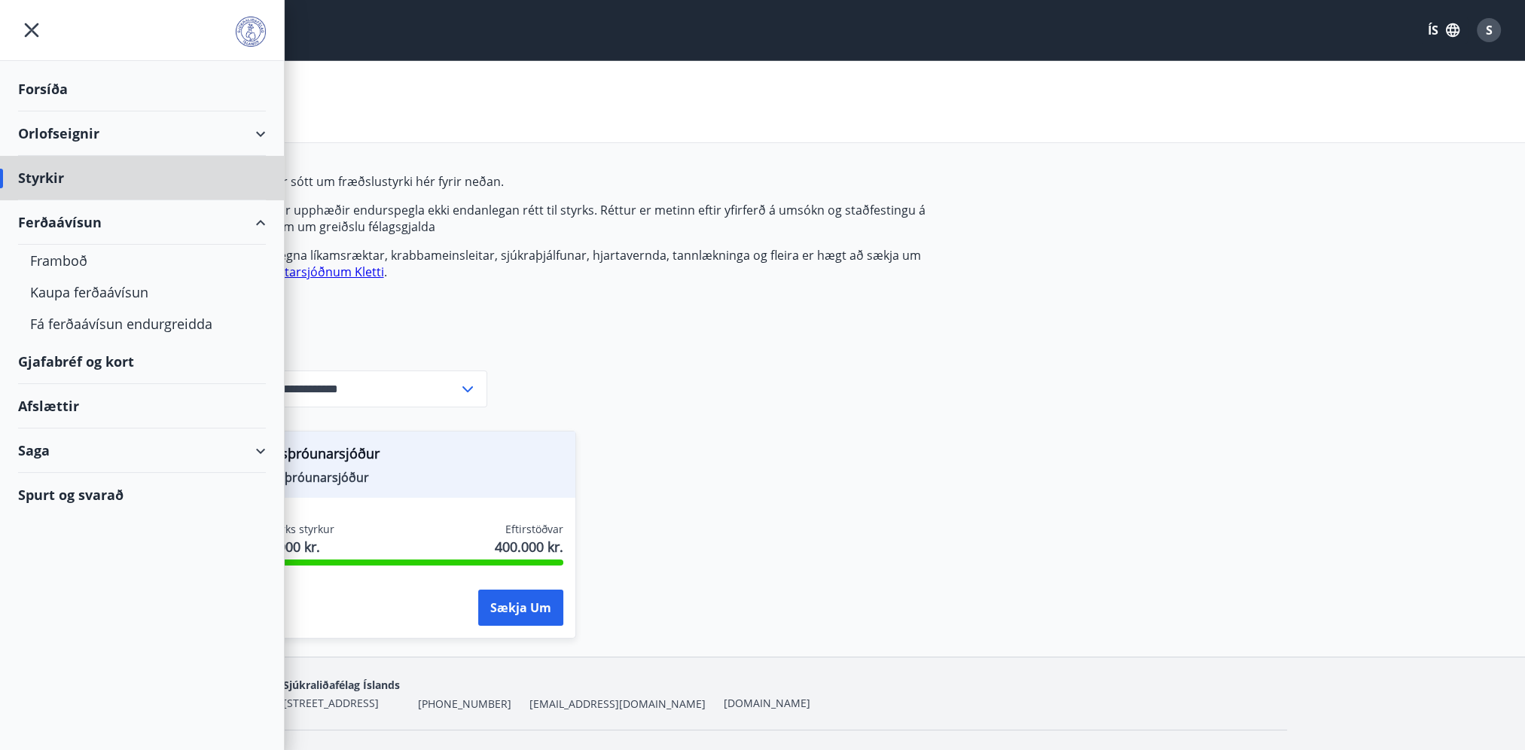
click at [50, 84] on div "Forsíða" at bounding box center [142, 89] width 248 height 44
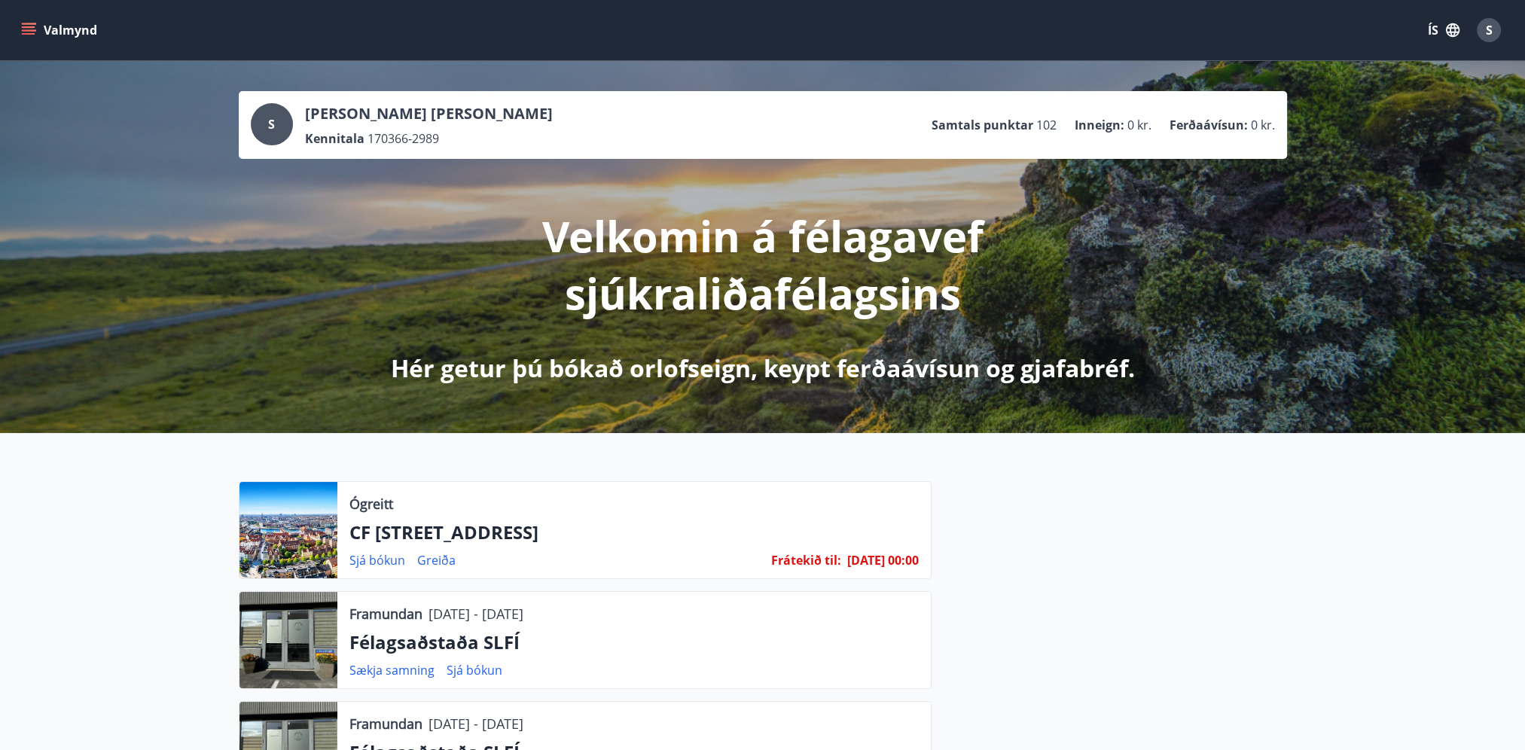
click at [52, 32] on button "Valmynd" at bounding box center [60, 30] width 85 height 27
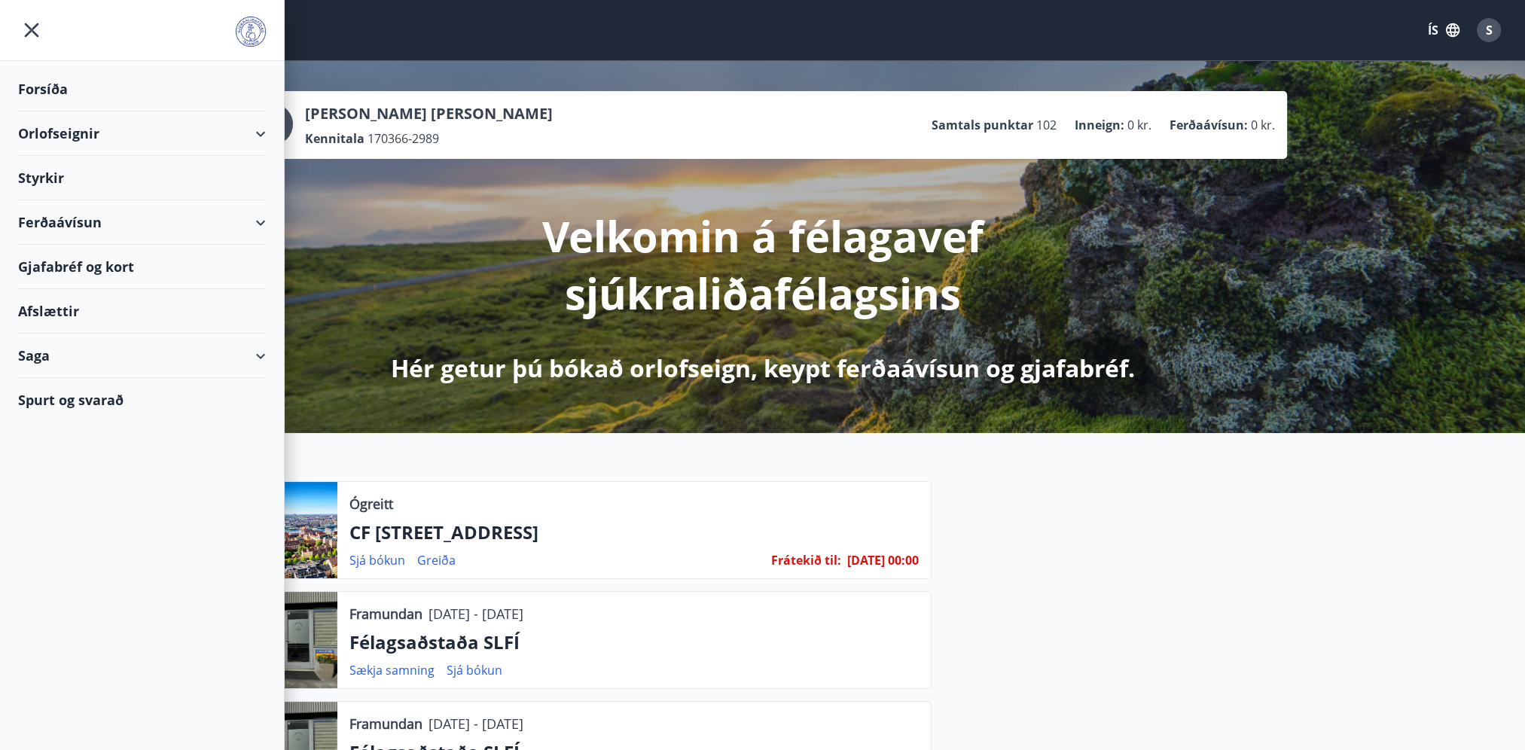
click at [57, 130] on div "Orlofseignir" at bounding box center [142, 133] width 248 height 44
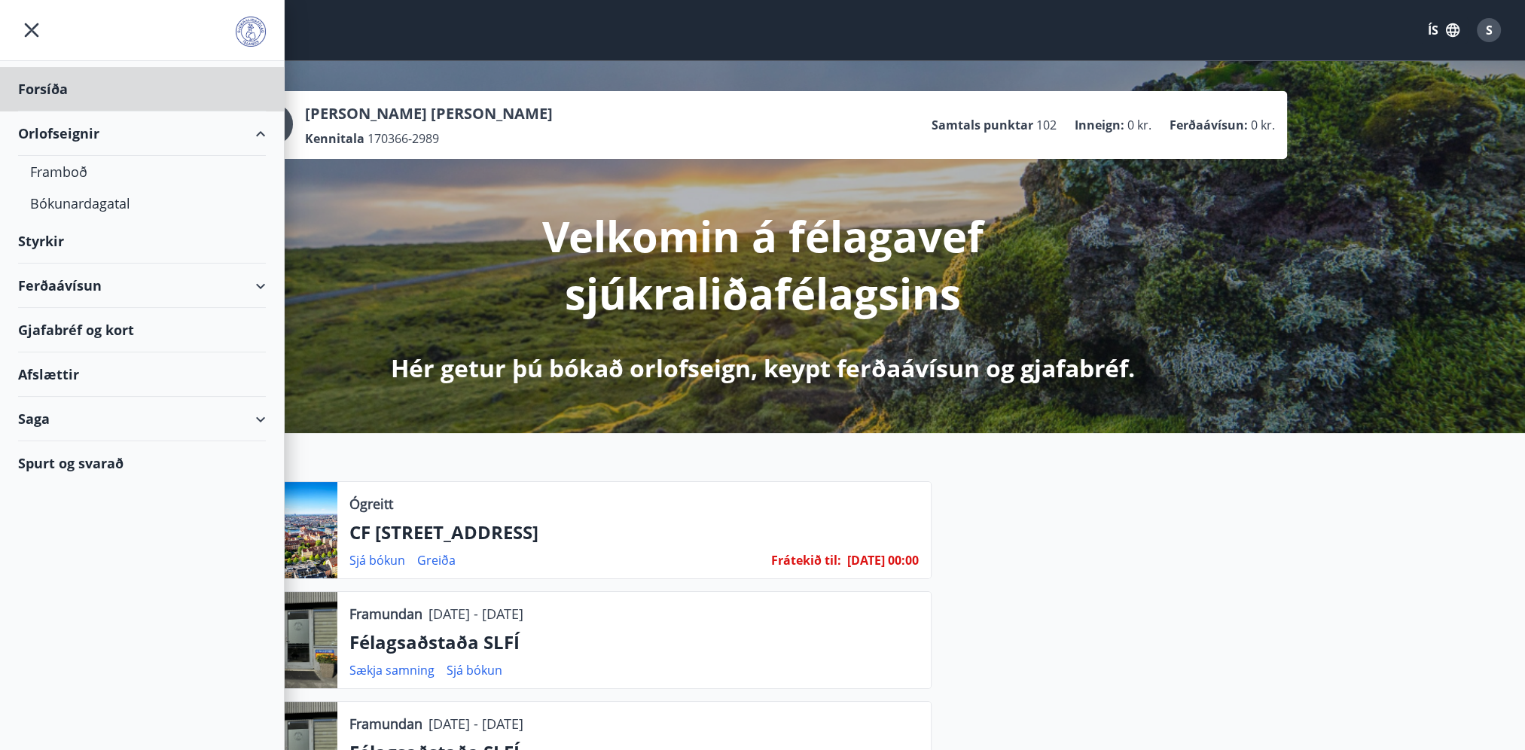
click at [58, 246] on div "Styrkir" at bounding box center [142, 241] width 248 height 44
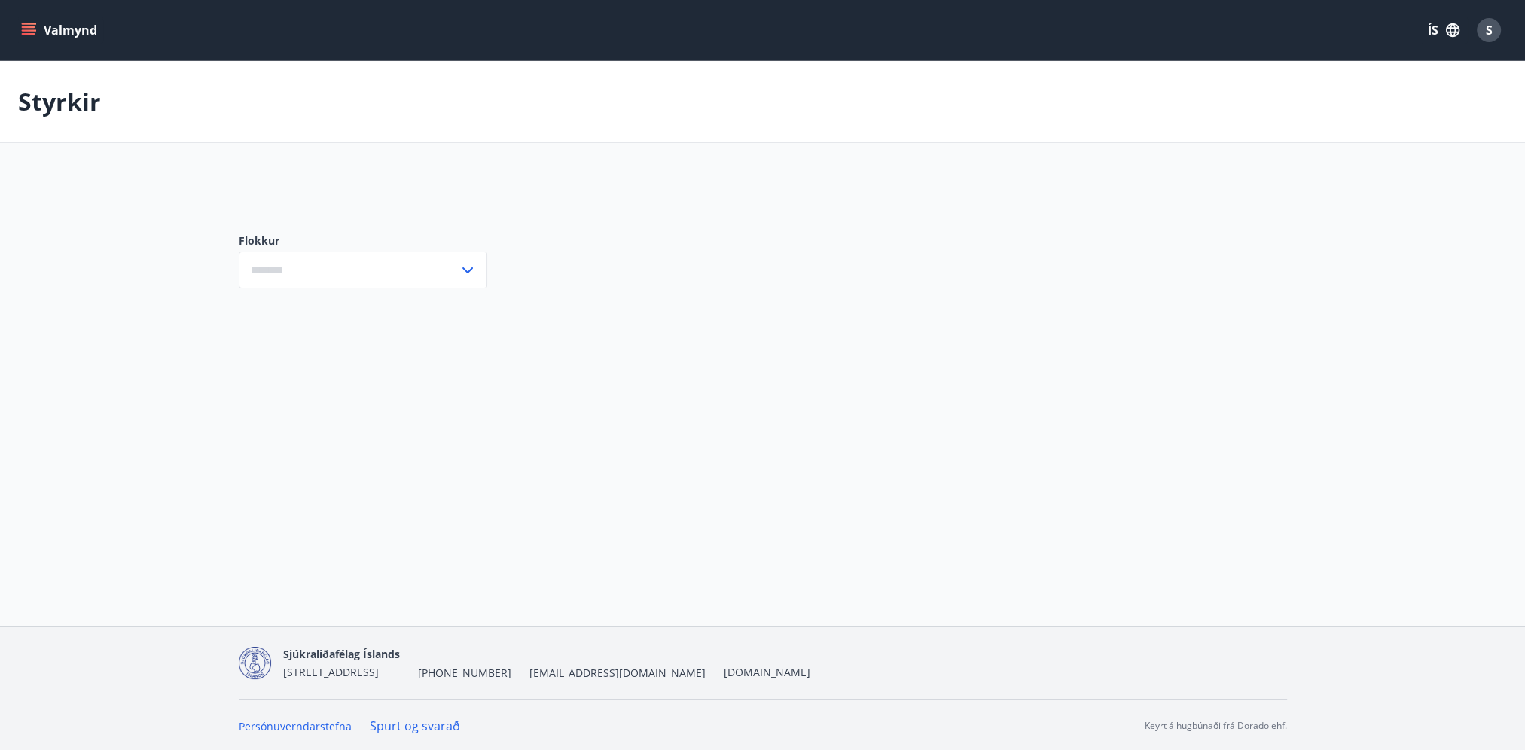
type input "***"
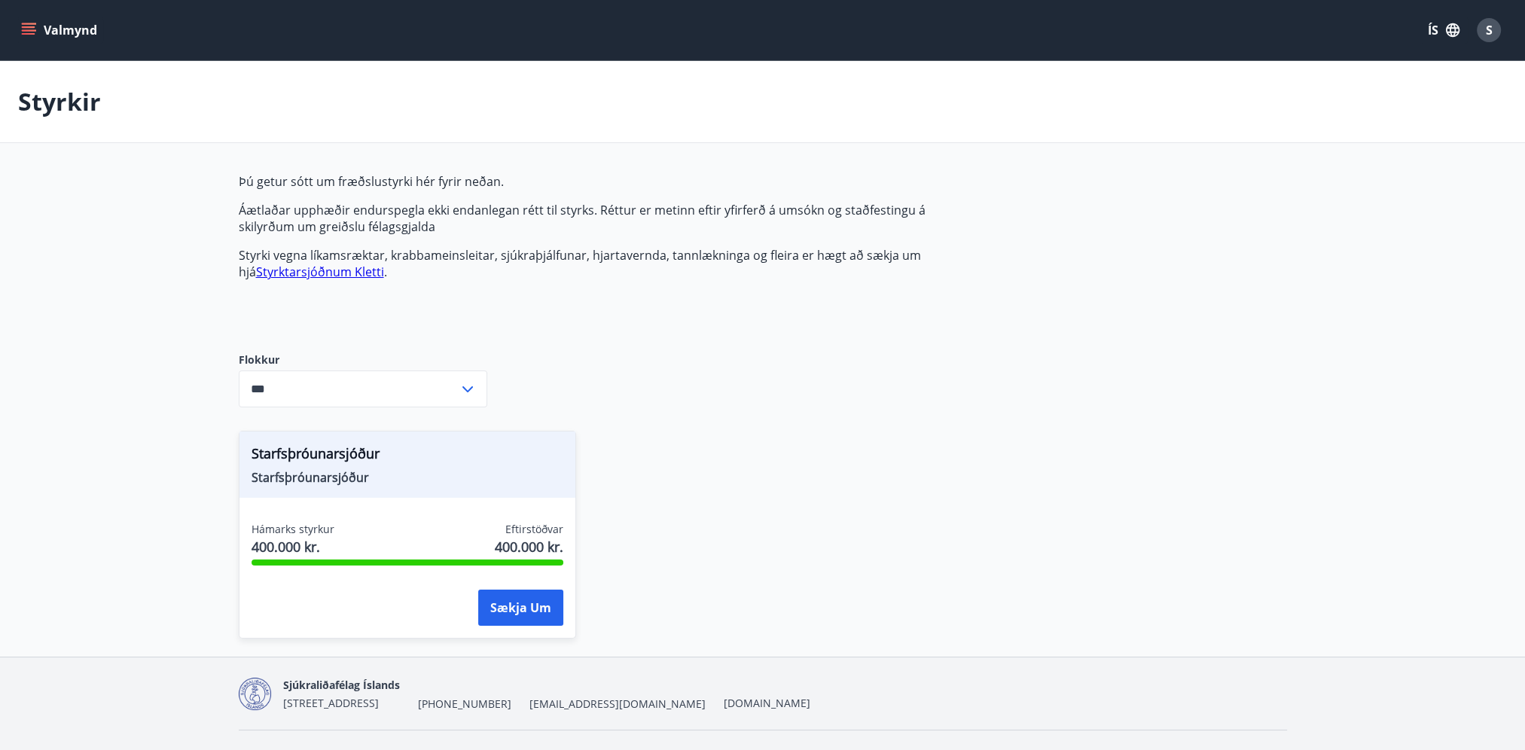
click at [35, 23] on icon "menu" at bounding box center [28, 30] width 15 height 15
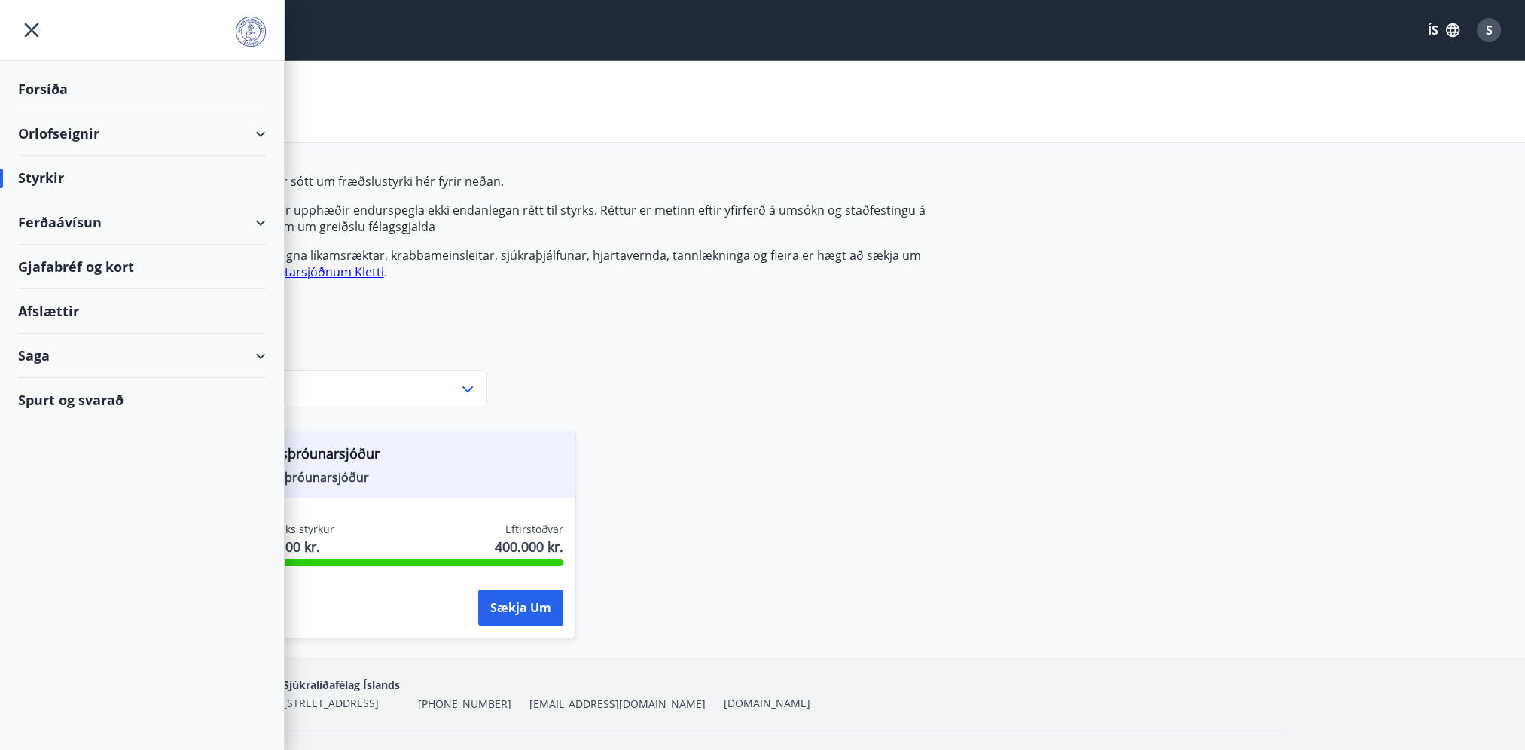
click at [42, 220] on div "Ferðaávísun" at bounding box center [142, 222] width 248 height 44
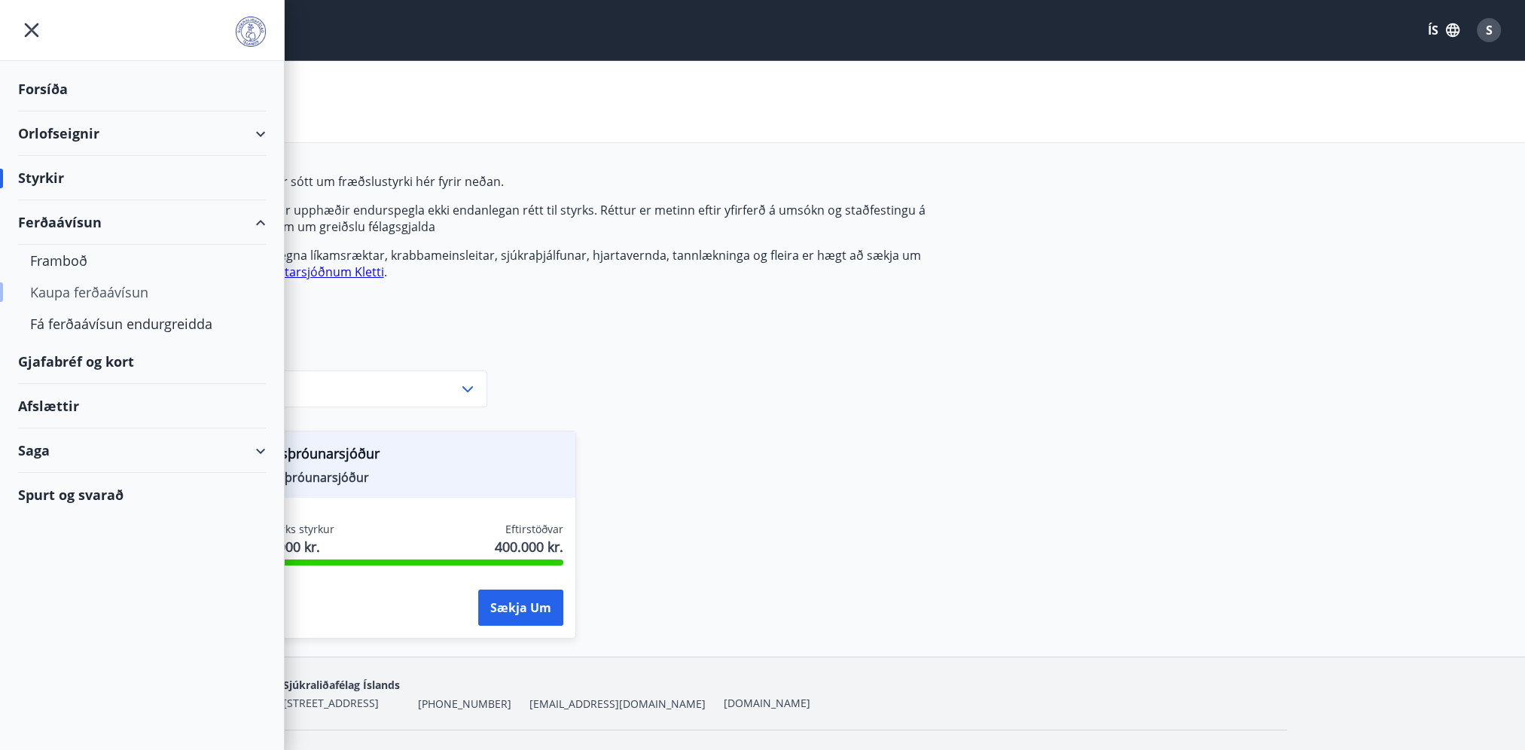
click at [130, 283] on div "Kaupa ferðaávísun" at bounding box center [142, 292] width 224 height 32
